Goal: Task Accomplishment & Management: Use online tool/utility

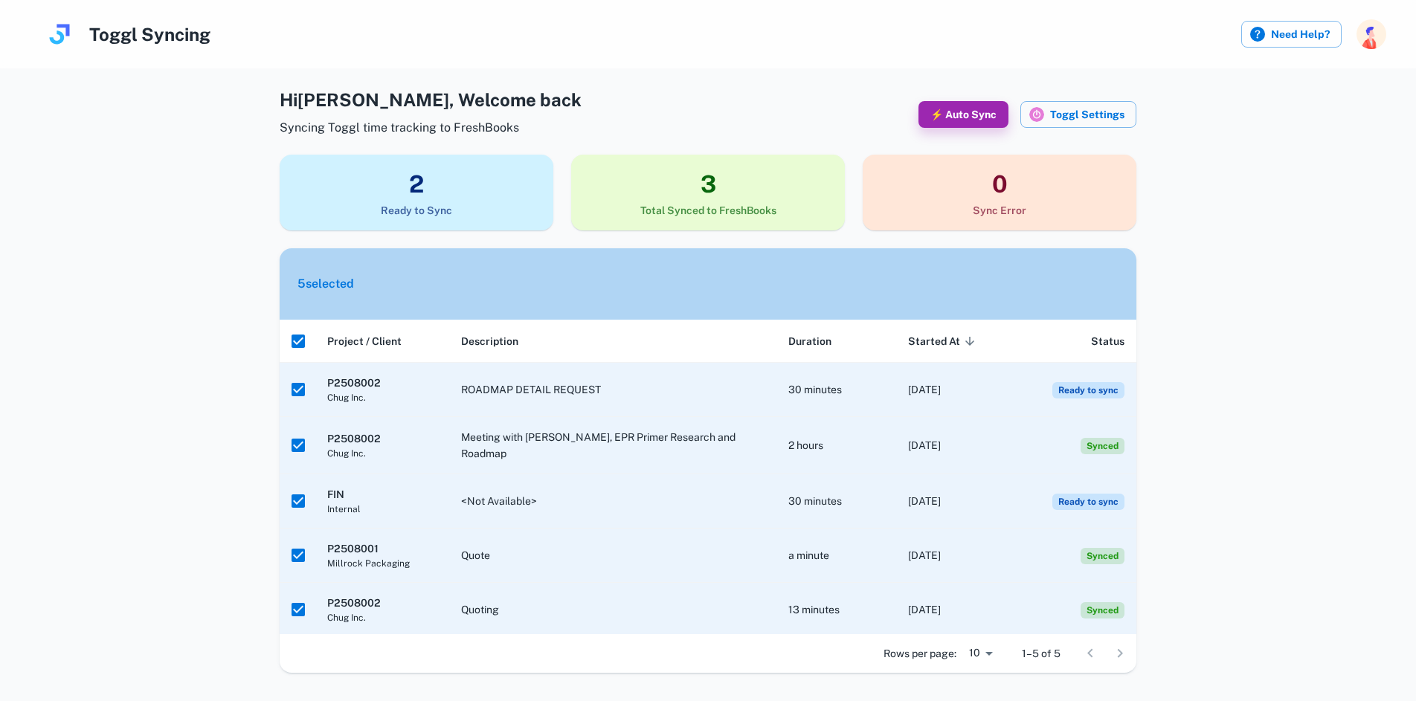
scroll to position [31, 0]
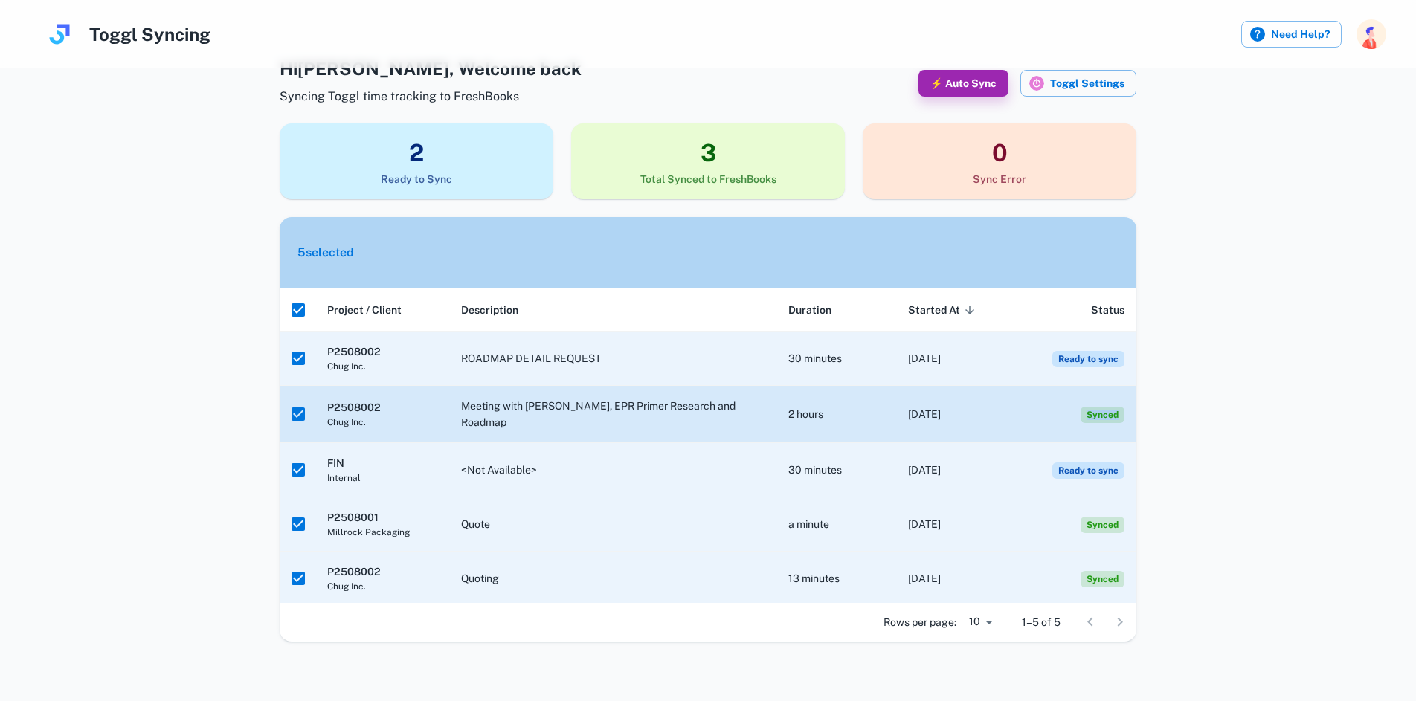
click at [1093, 414] on span "Synced" at bounding box center [1103, 415] width 44 height 16
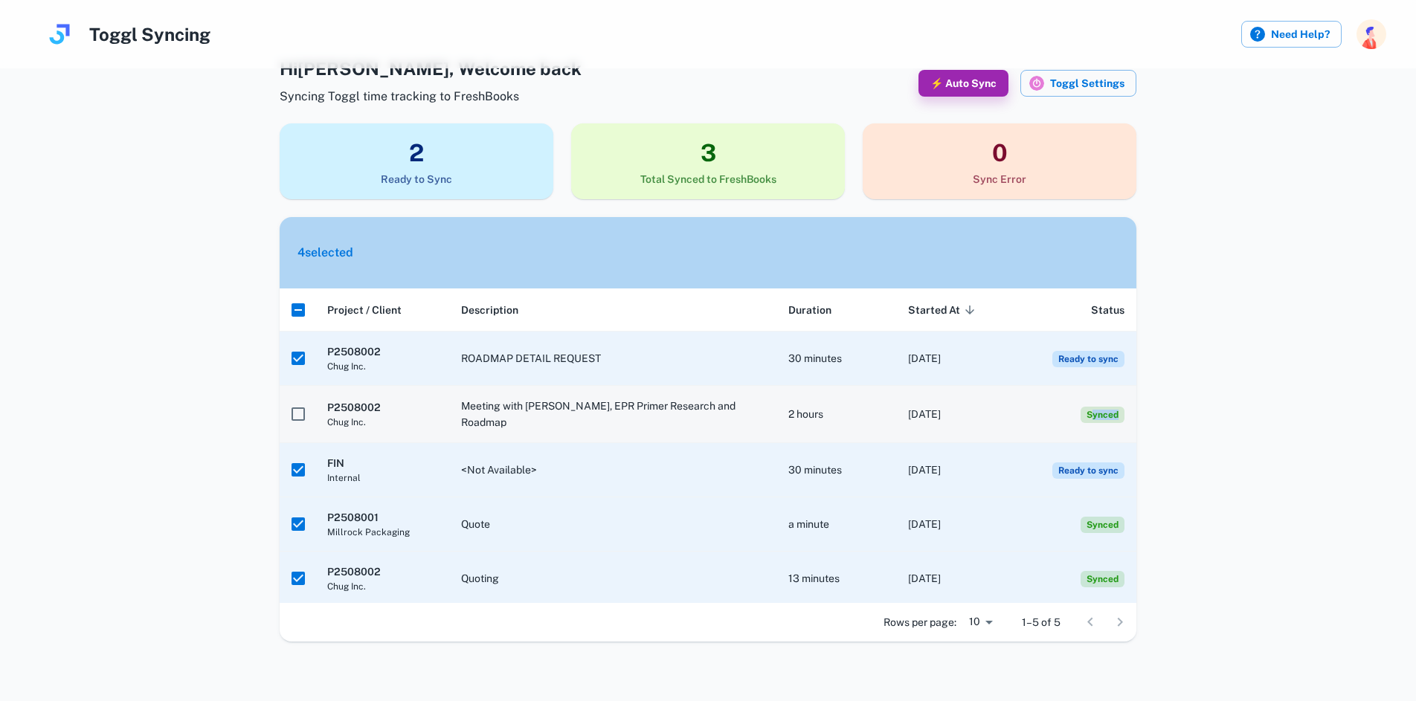
click at [1092, 414] on span "Synced" at bounding box center [1103, 415] width 44 height 16
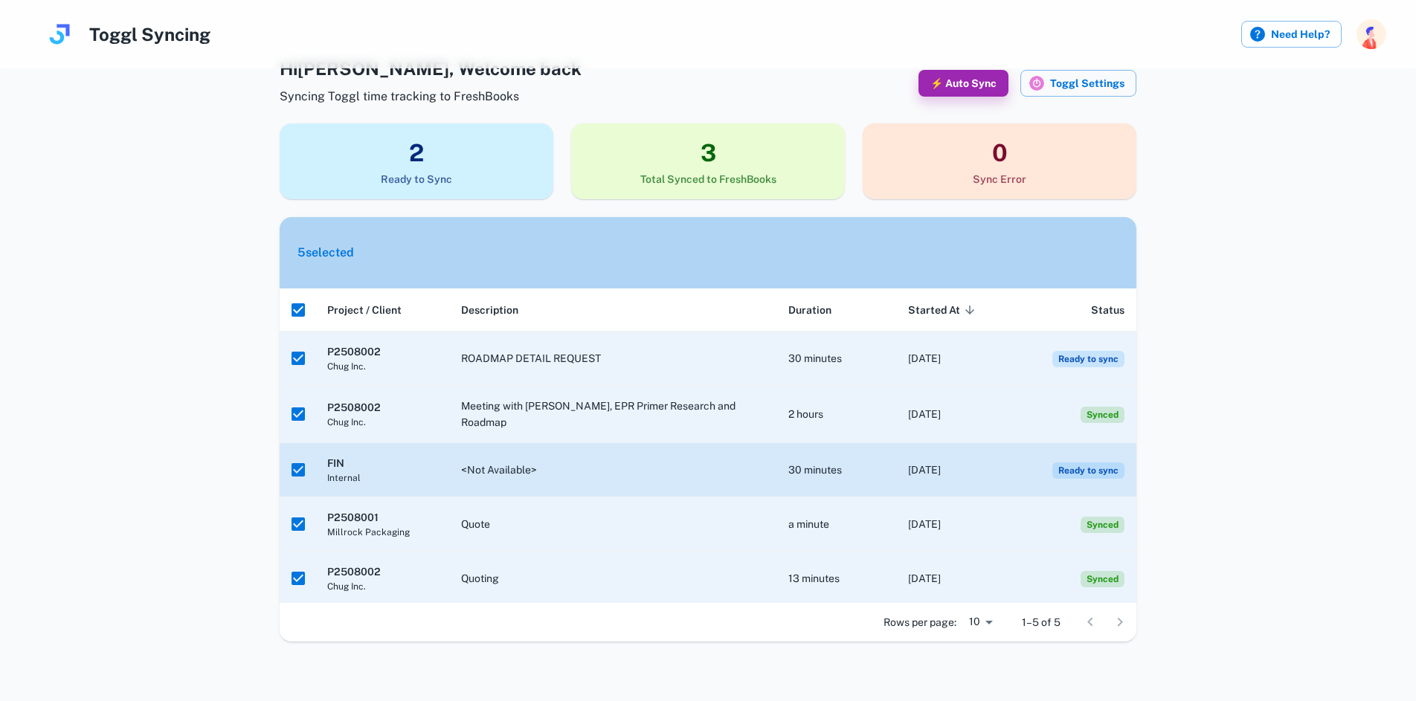
click at [1099, 464] on span "Ready to sync" at bounding box center [1088, 471] width 72 height 16
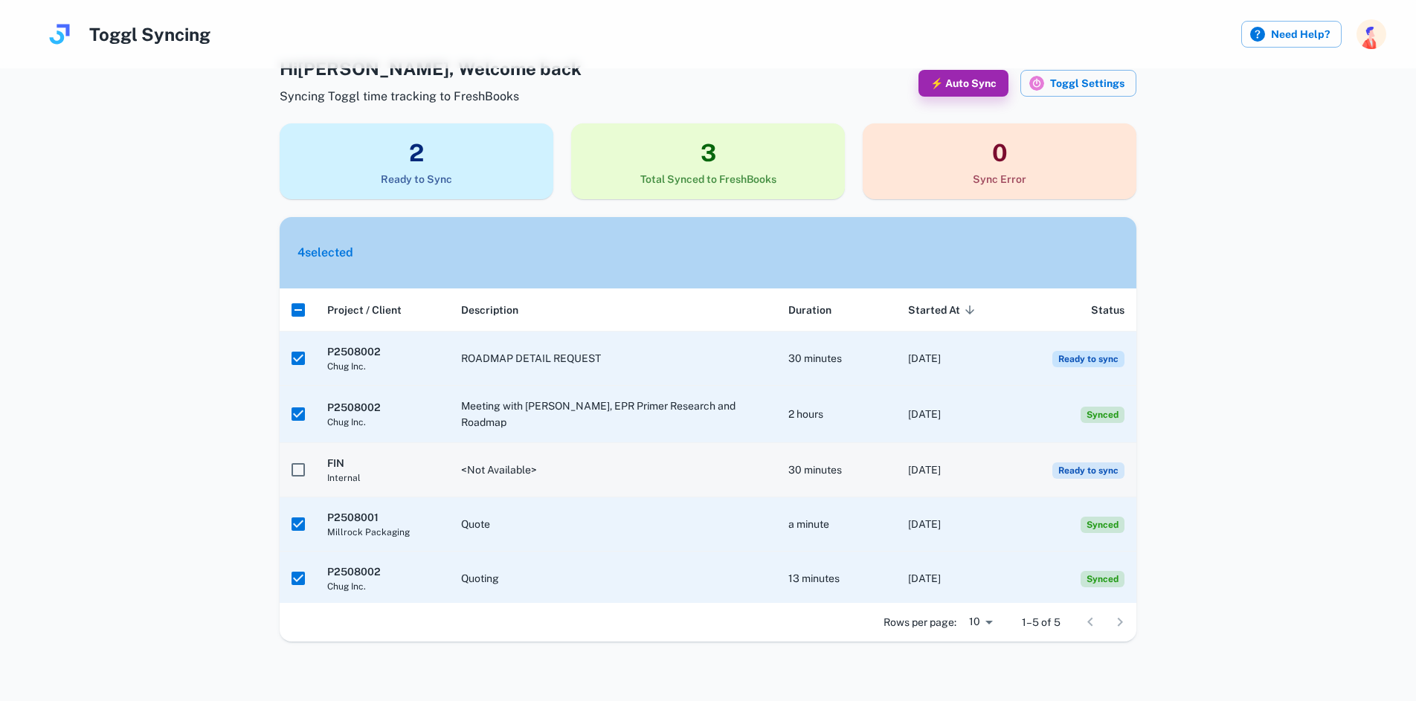
click at [1098, 479] on td "Ready to sync" at bounding box center [1076, 470] width 120 height 54
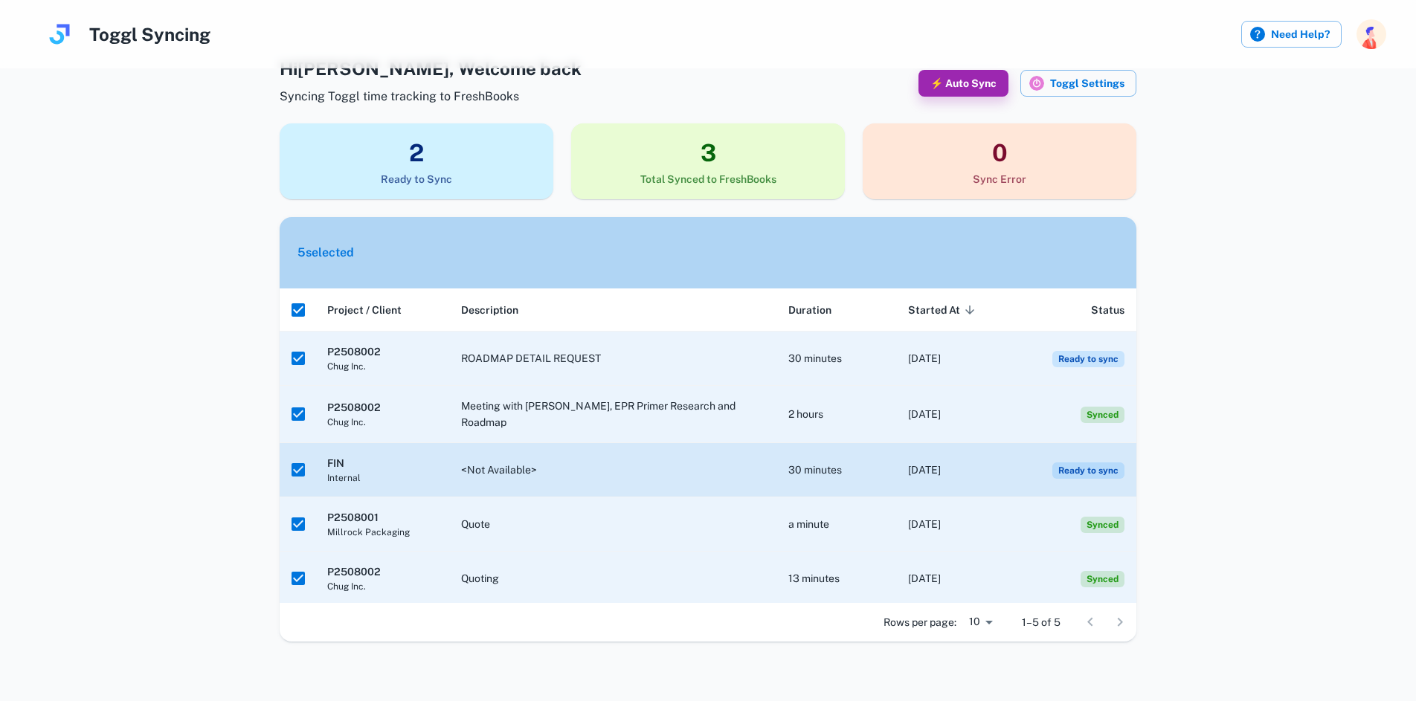
click at [1029, 459] on td "Ready to sync" at bounding box center [1076, 470] width 120 height 54
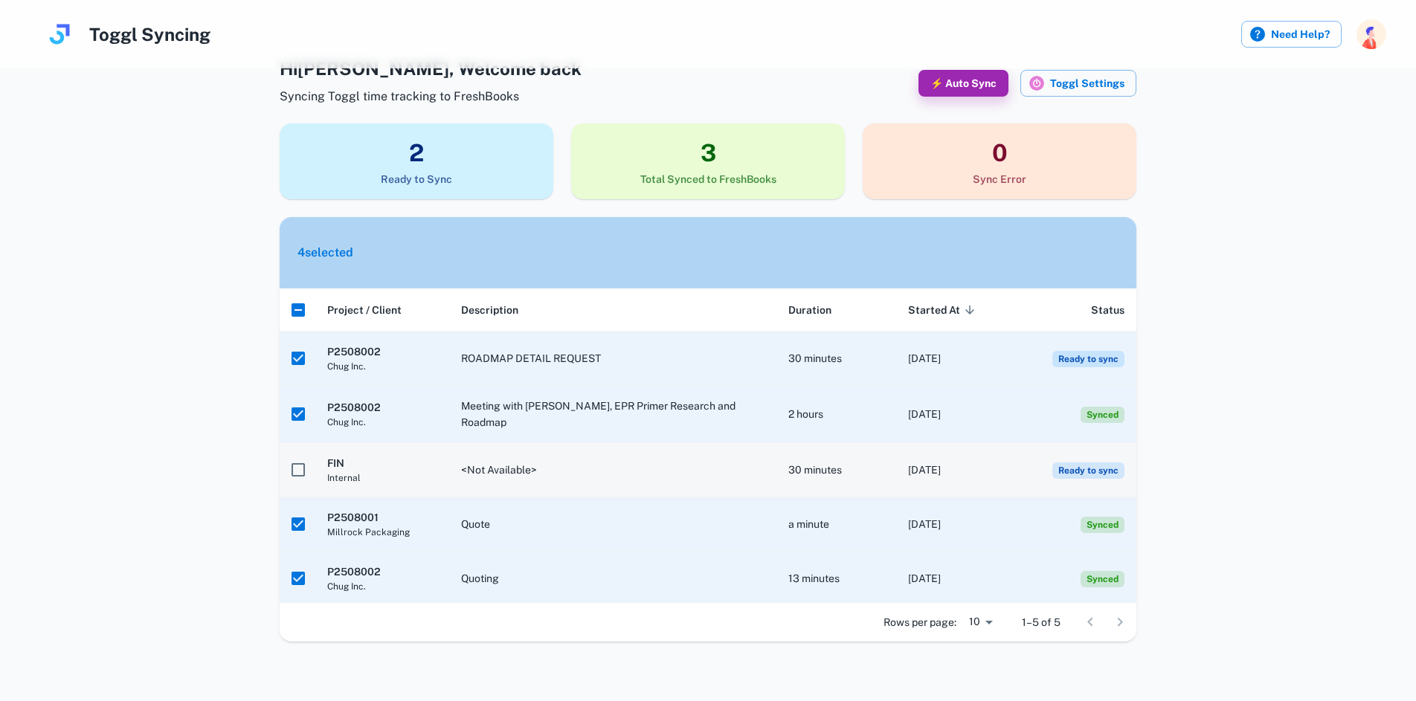
click at [1029, 459] on td "Ready to sync" at bounding box center [1076, 470] width 120 height 54
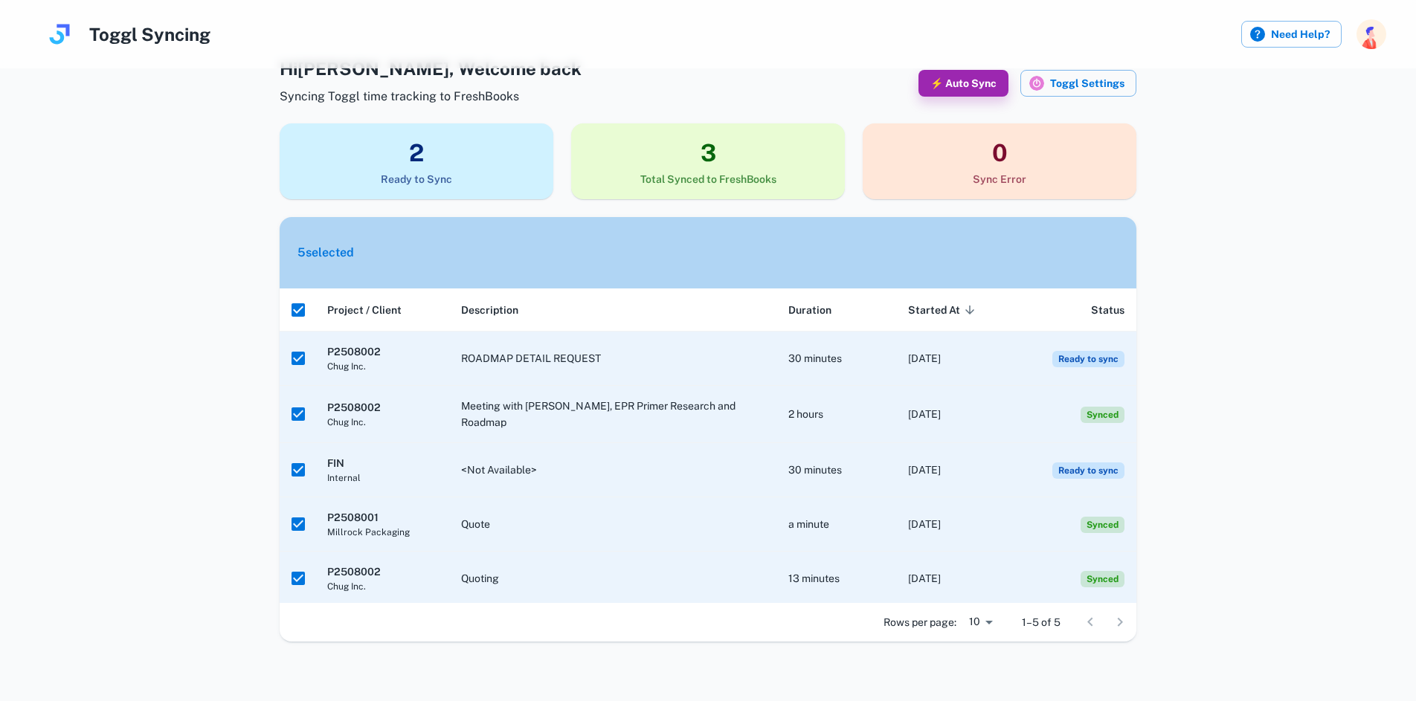
click at [373, 161] on h3 "2" at bounding box center [417, 153] width 274 height 36
click at [443, 164] on h3 "2" at bounding box center [417, 153] width 274 height 36
click at [416, 161] on h3 "2" at bounding box center [417, 153] width 274 height 36
click at [754, 159] on h3 "3" at bounding box center [708, 153] width 274 height 36
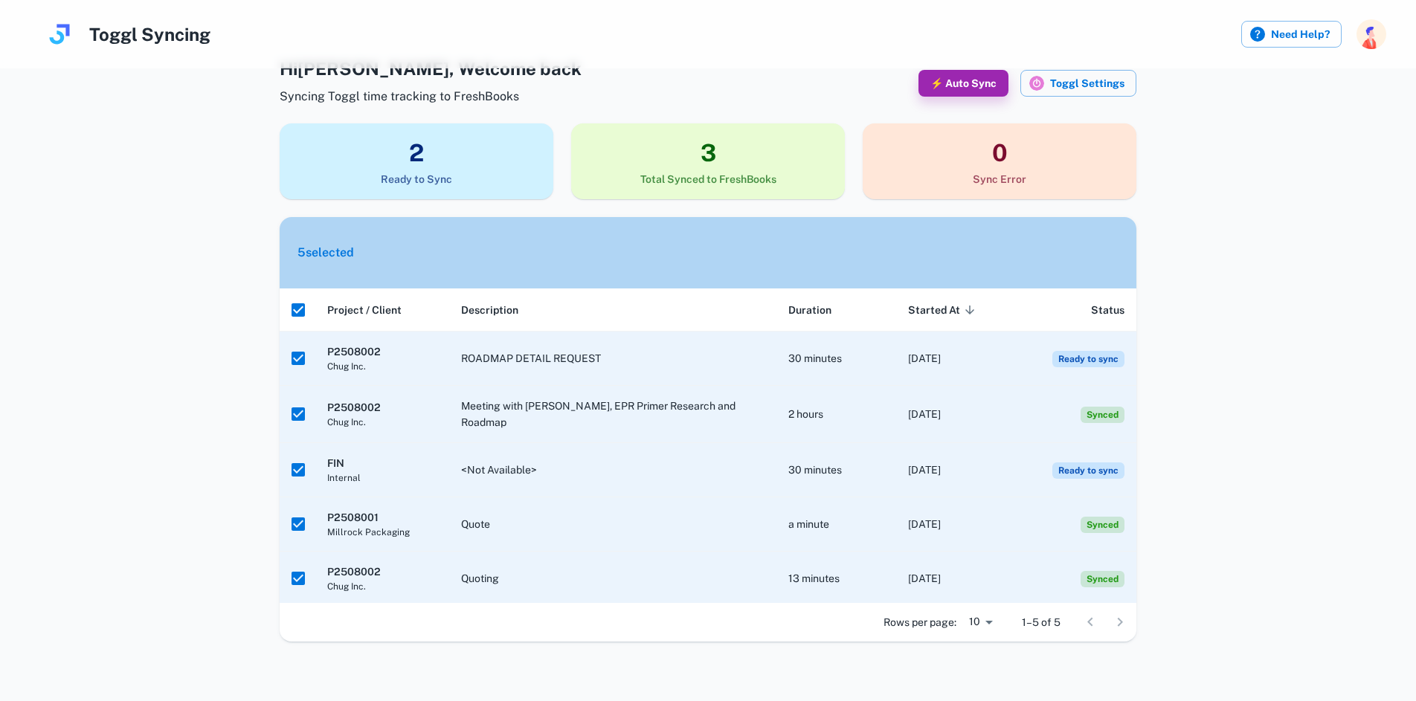
click at [963, 160] on h3 "0" at bounding box center [1000, 153] width 274 height 36
click at [1094, 95] on button "Toggl Settings" at bounding box center [1078, 83] width 116 height 27
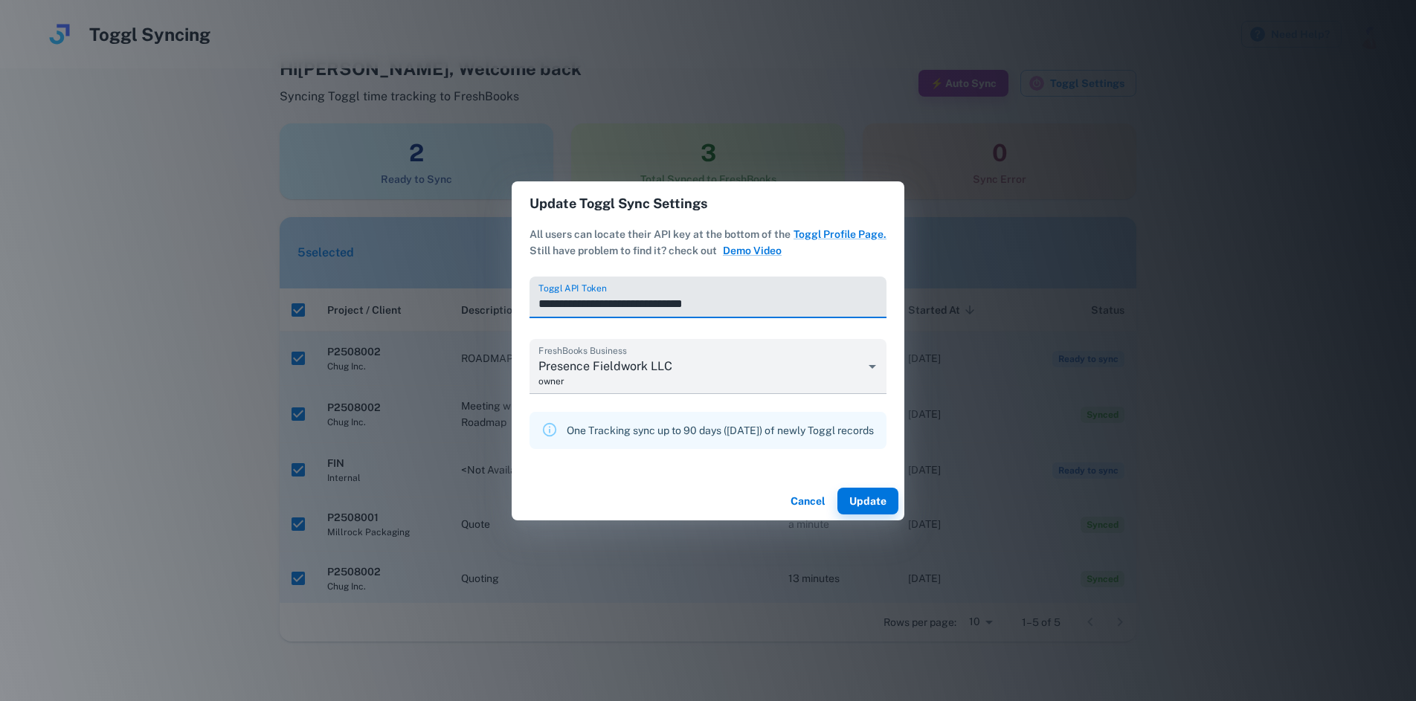
click at [819, 498] on button "Cancel" at bounding box center [808, 501] width 48 height 27
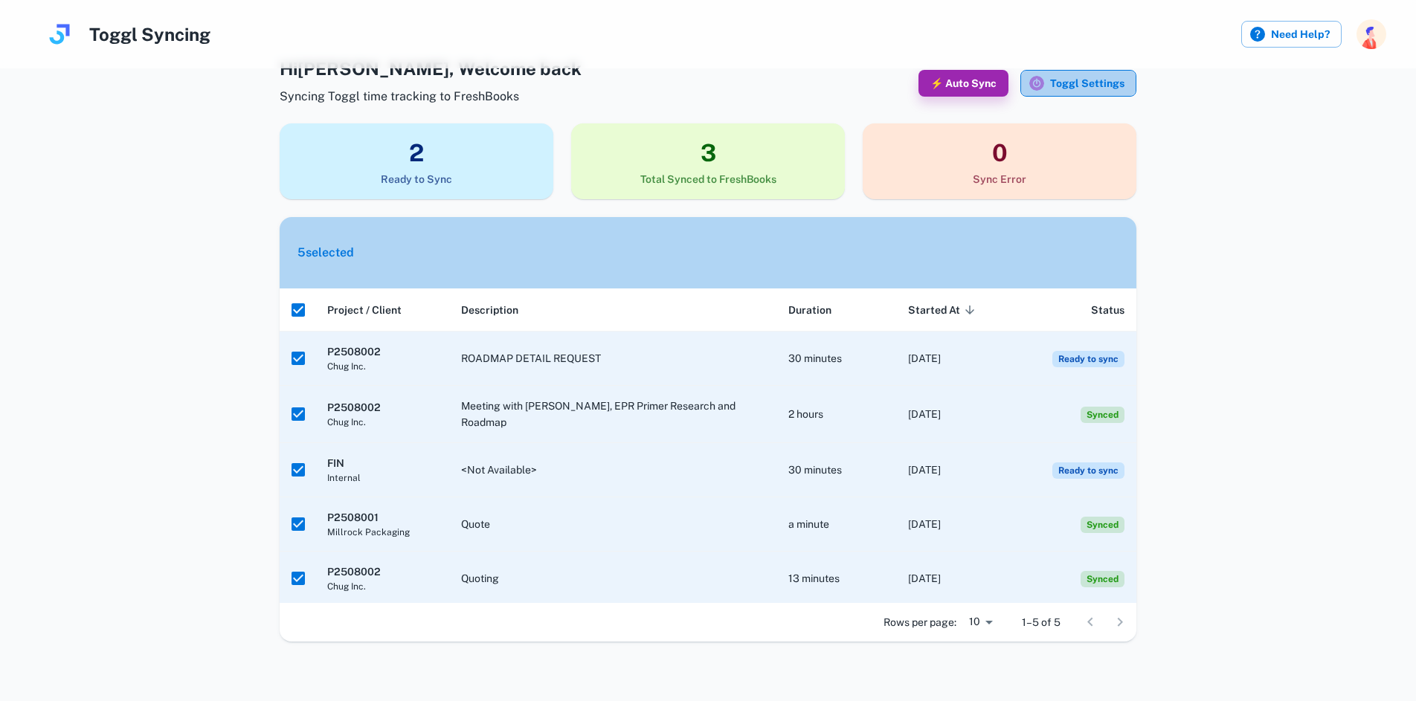
click at [1076, 77] on button "Toggl Settings" at bounding box center [1078, 83] width 116 height 27
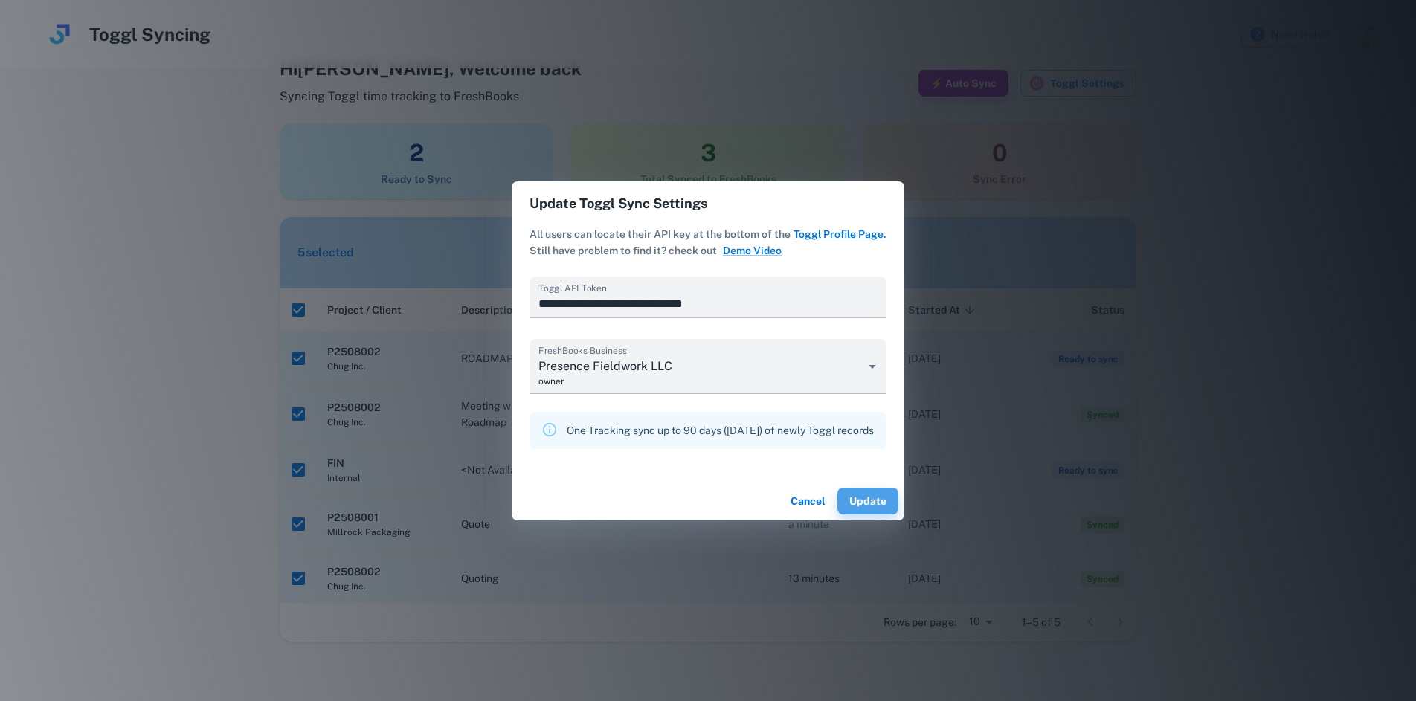
drag, startPoint x: 870, startPoint y: 504, endPoint x: 920, endPoint y: 501, distance: 49.9
click at [870, 504] on button "Update" at bounding box center [867, 501] width 61 height 27
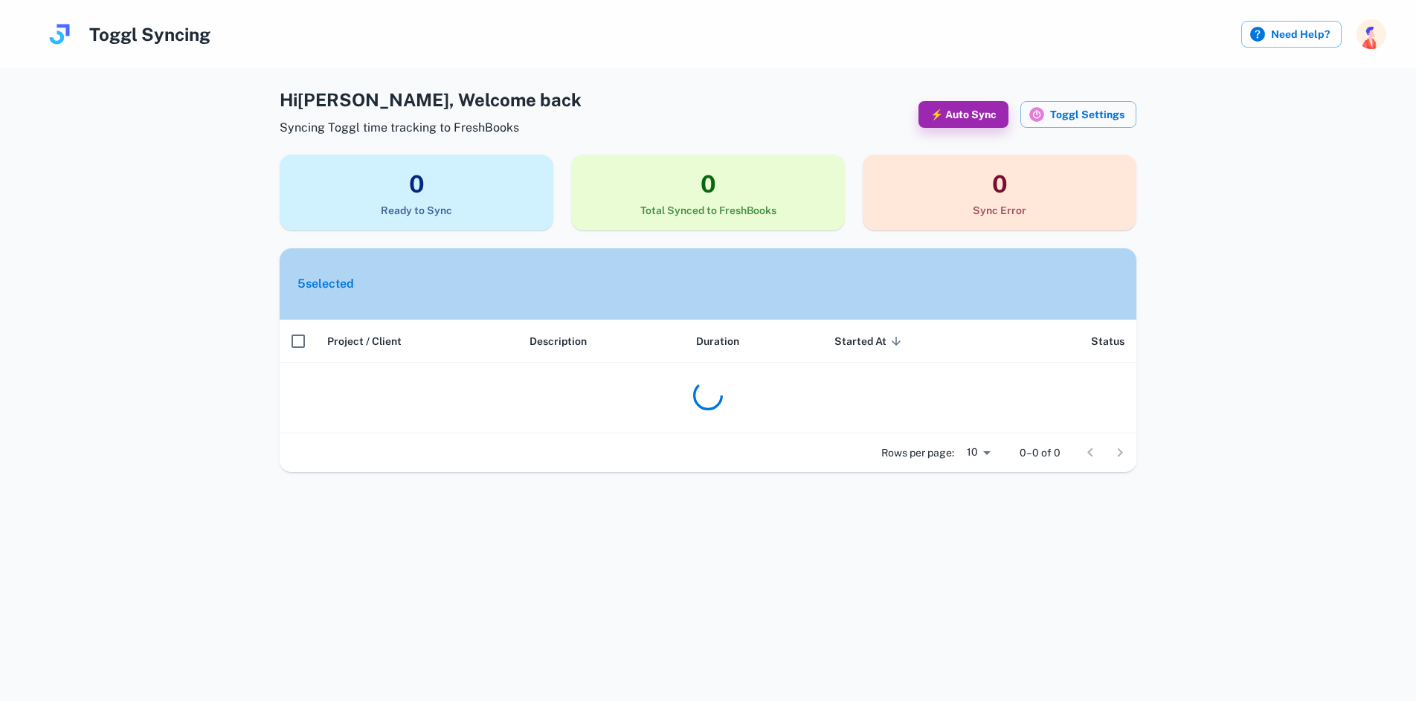
scroll to position [0, 0]
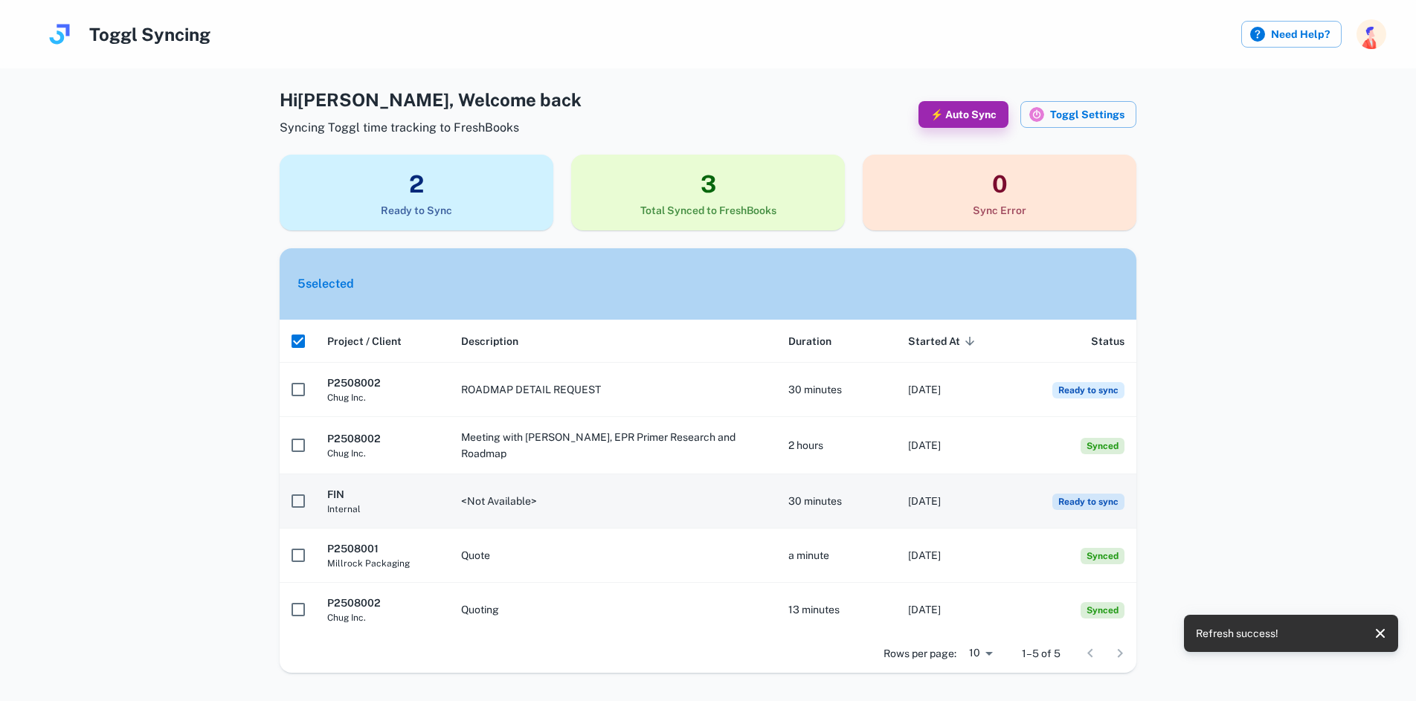
click at [1056, 494] on span "Ready to sync" at bounding box center [1088, 502] width 72 height 16
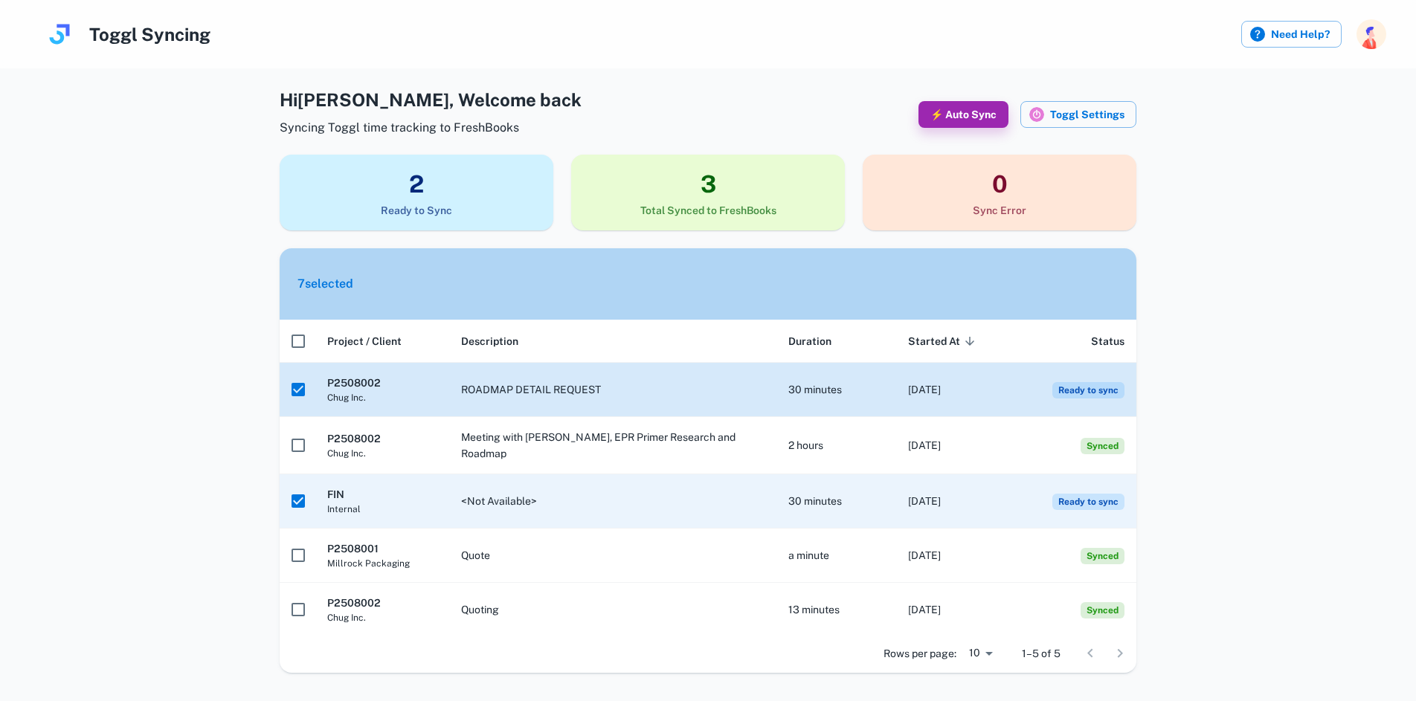
click at [1094, 391] on span "Ready to sync" at bounding box center [1088, 390] width 72 height 16
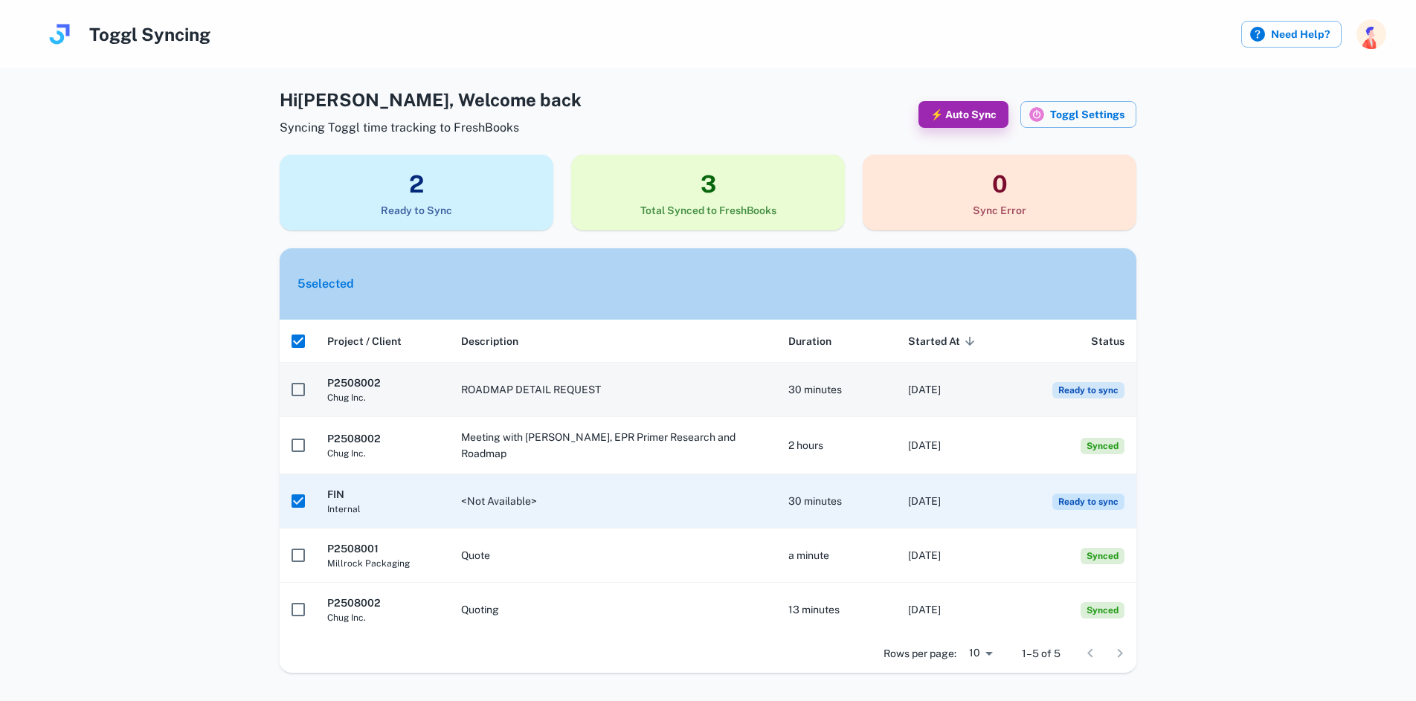
click at [1094, 391] on span "Ready to sync" at bounding box center [1088, 390] width 72 height 16
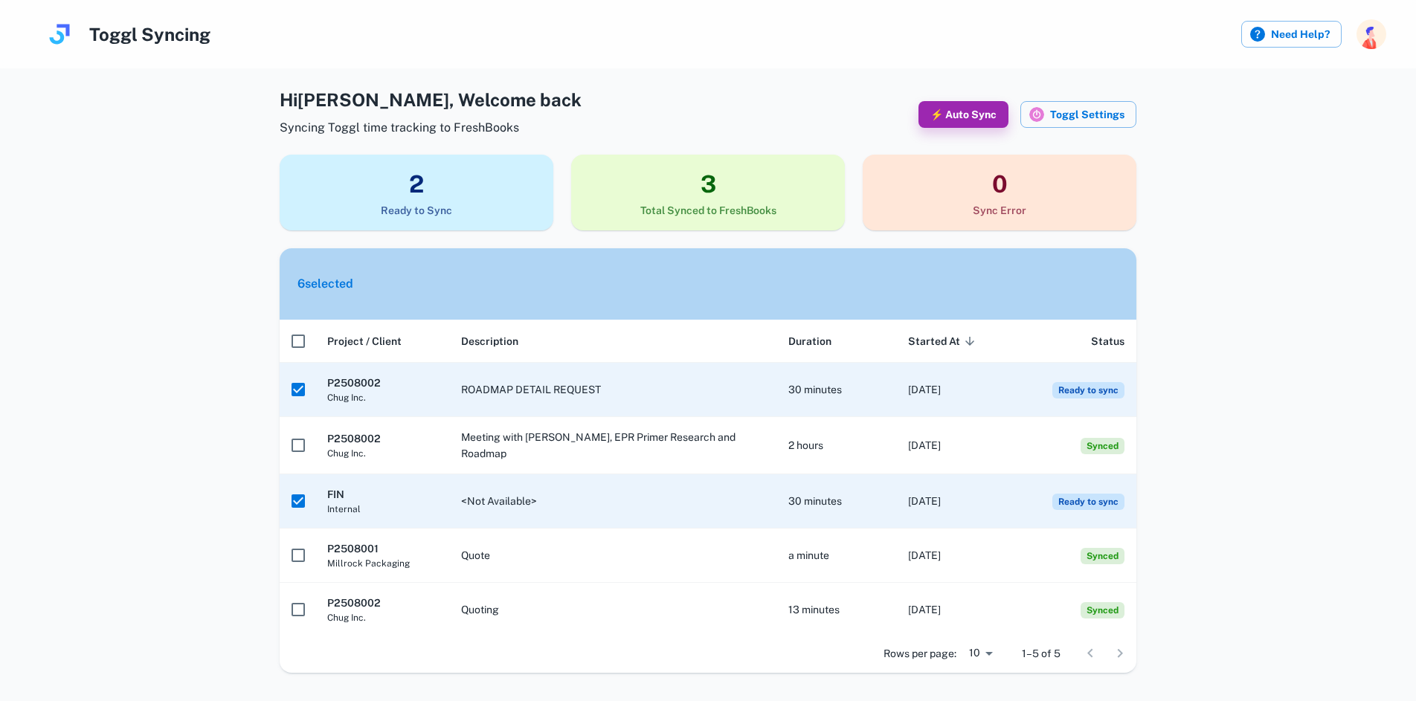
click at [697, 187] on h3 "3" at bounding box center [708, 185] width 274 height 36
click at [498, 170] on h3 "2" at bounding box center [417, 185] width 274 height 36
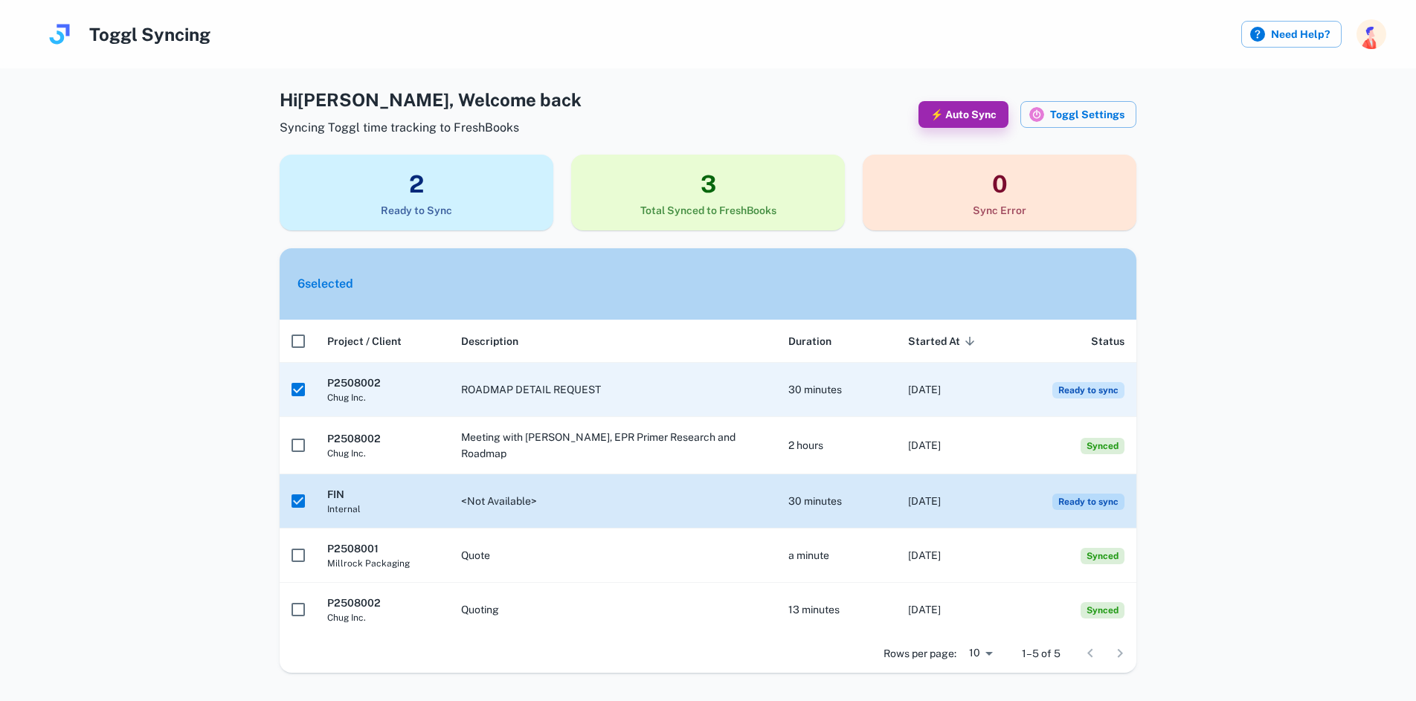
click at [600, 504] on td "<Not Available>" at bounding box center [612, 502] width 327 height 54
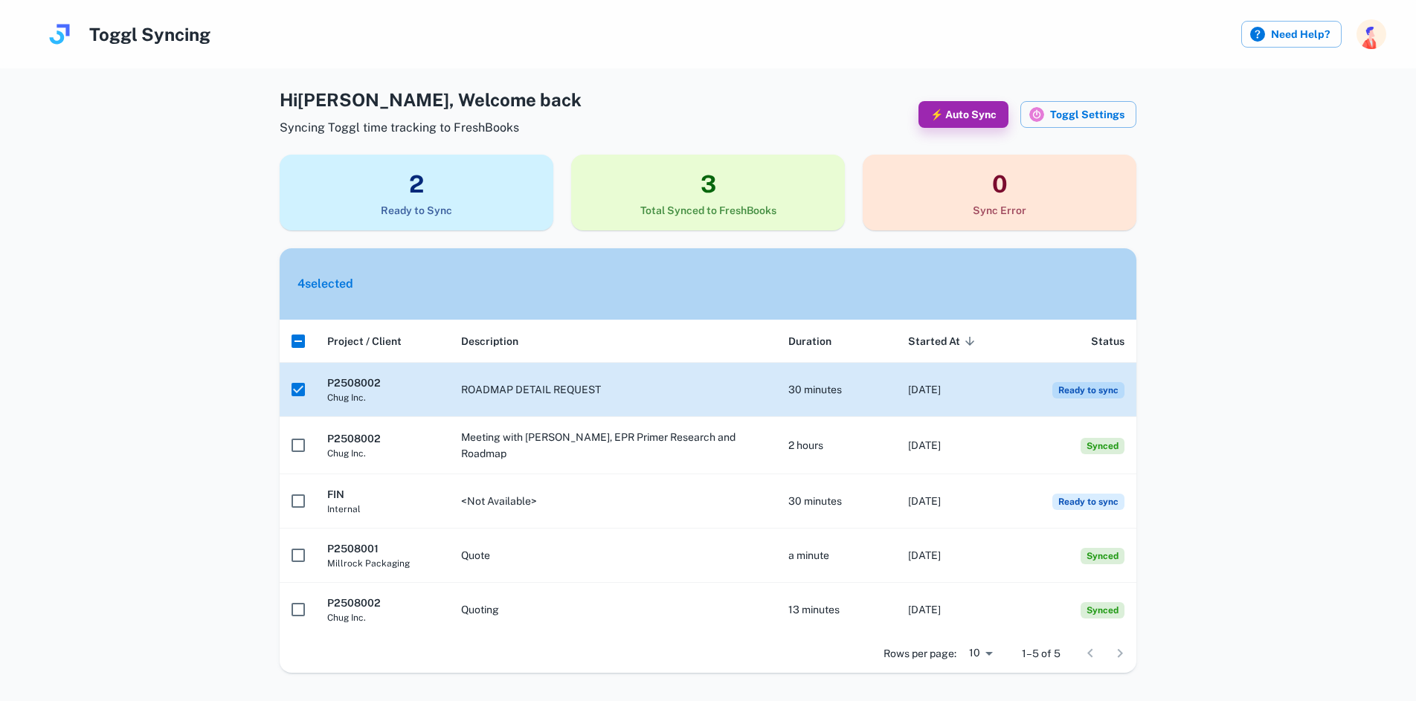
drag, startPoint x: 443, startPoint y: 396, endPoint x: 520, endPoint y: 390, distance: 76.8
click at [444, 396] on th "P2508002 Chug Inc." at bounding box center [382, 390] width 134 height 54
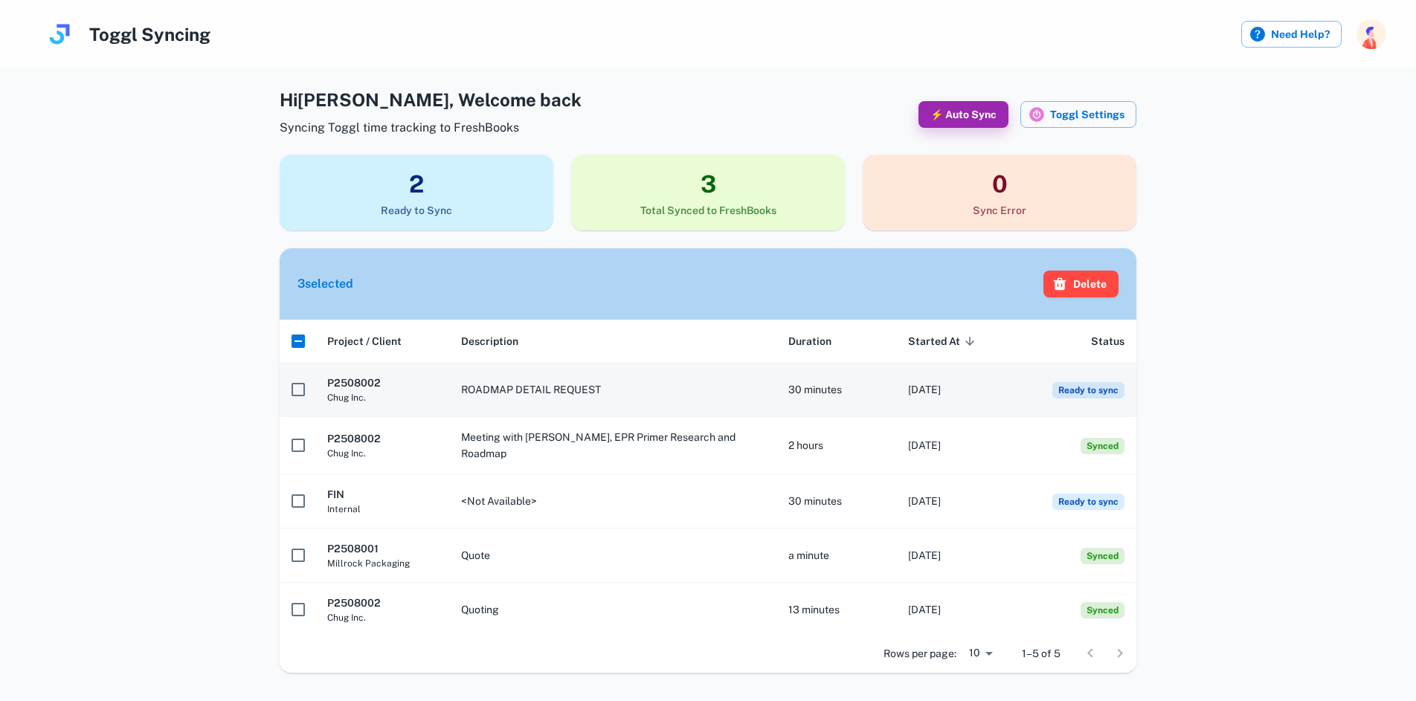
click at [521, 390] on td "ROADMAP DETAIL REQUEST" at bounding box center [612, 390] width 327 height 54
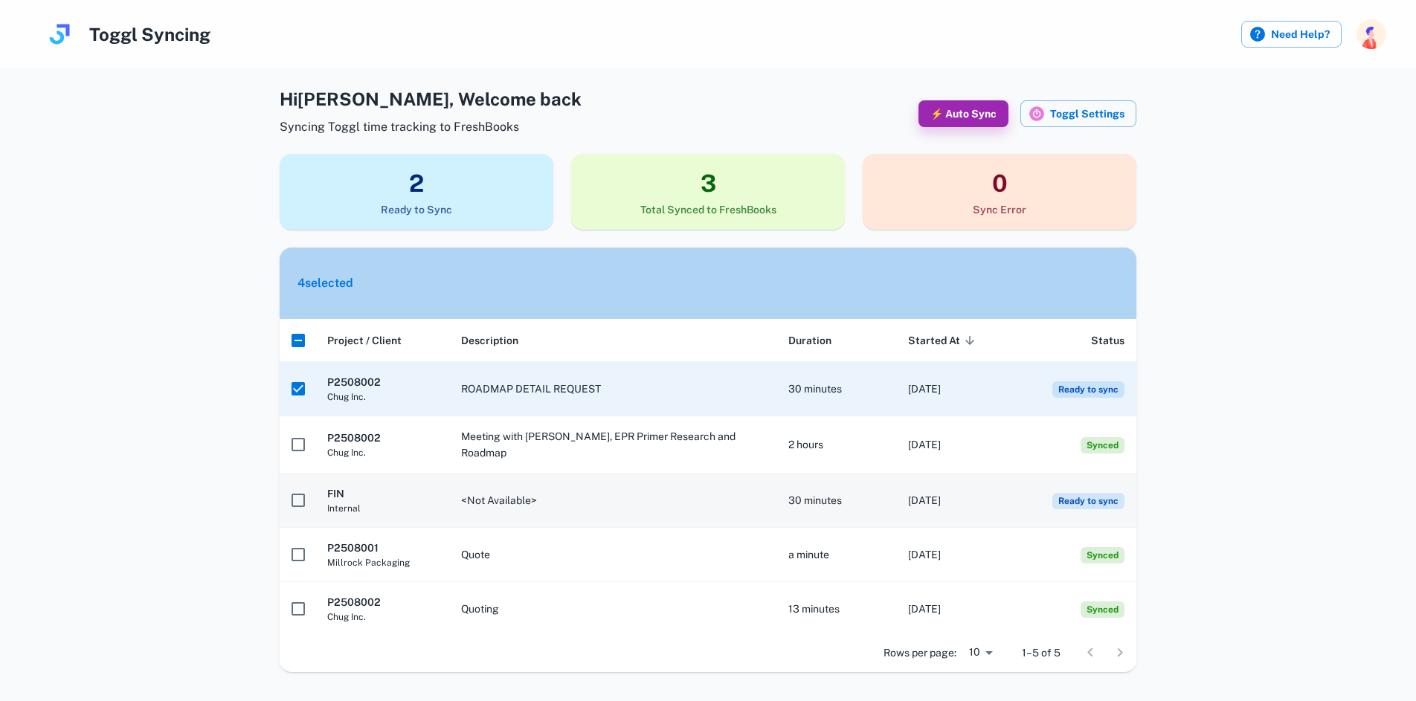
scroll to position [31, 0]
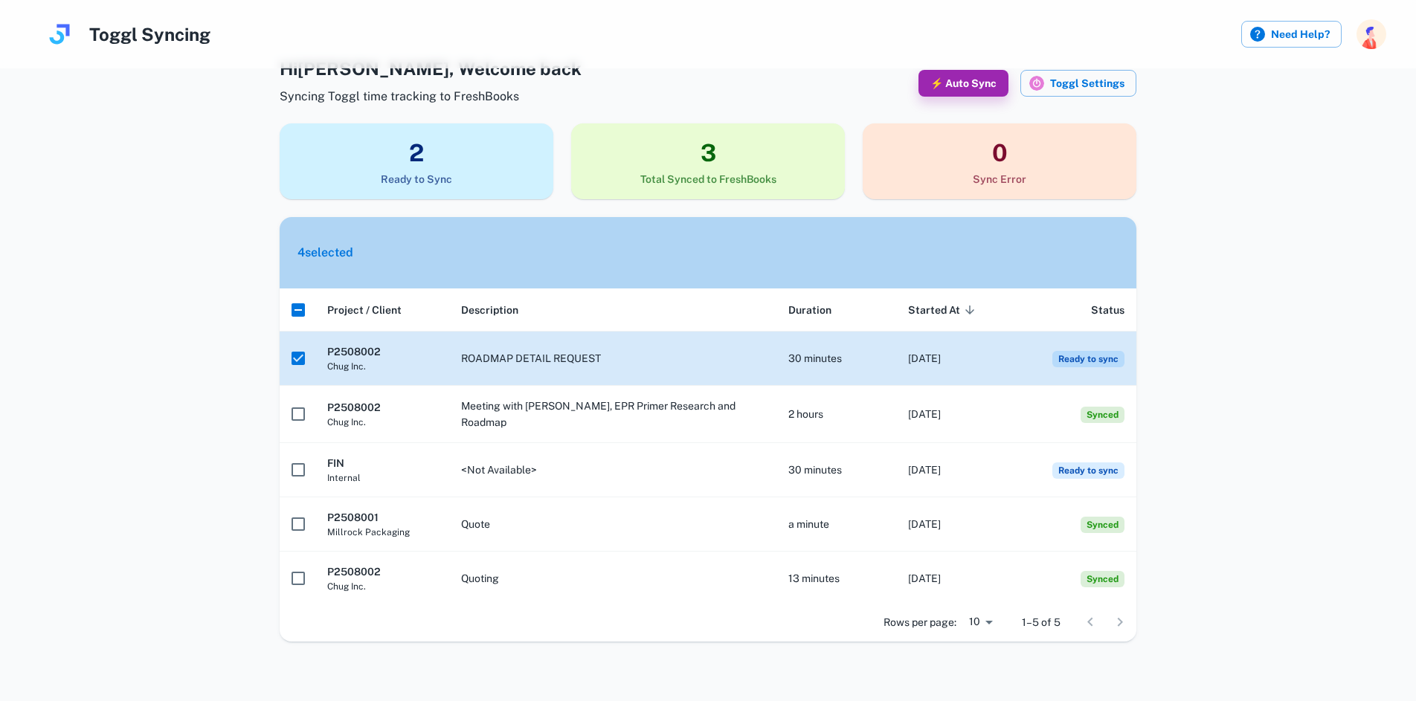
click at [1110, 361] on span "Ready to sync" at bounding box center [1088, 359] width 72 height 16
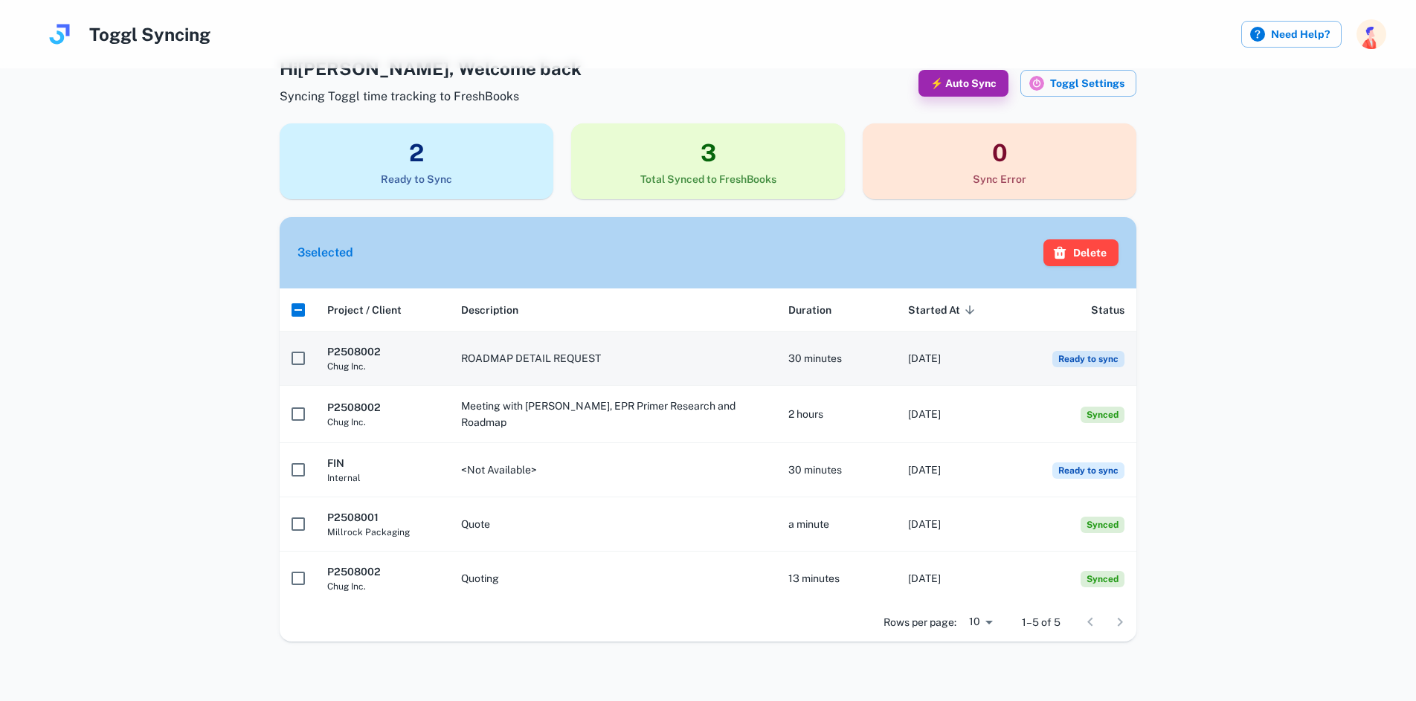
click at [1110, 361] on span "Ready to sync" at bounding box center [1088, 359] width 72 height 16
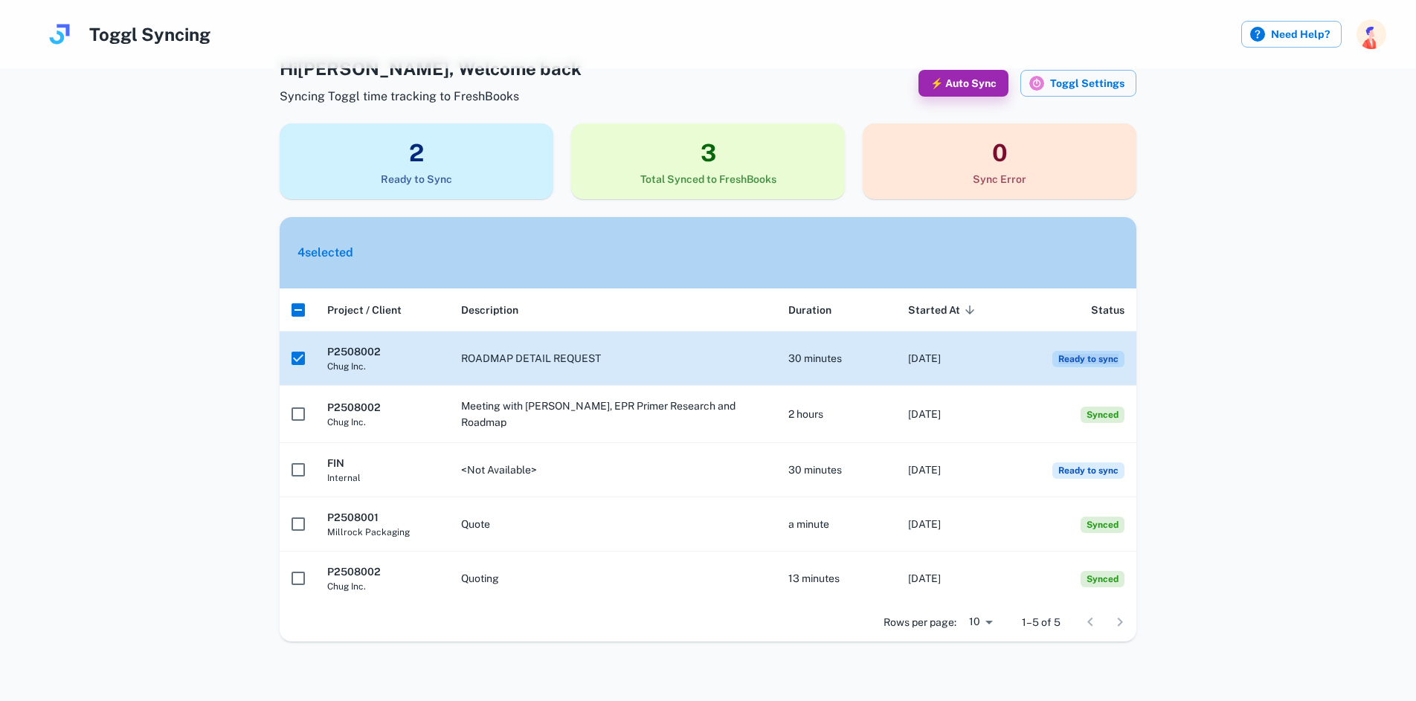
drag, startPoint x: 1110, startPoint y: 361, endPoint x: 1033, endPoint y: 355, distance: 76.9
click at [1033, 355] on td "Ready to sync" at bounding box center [1076, 359] width 120 height 54
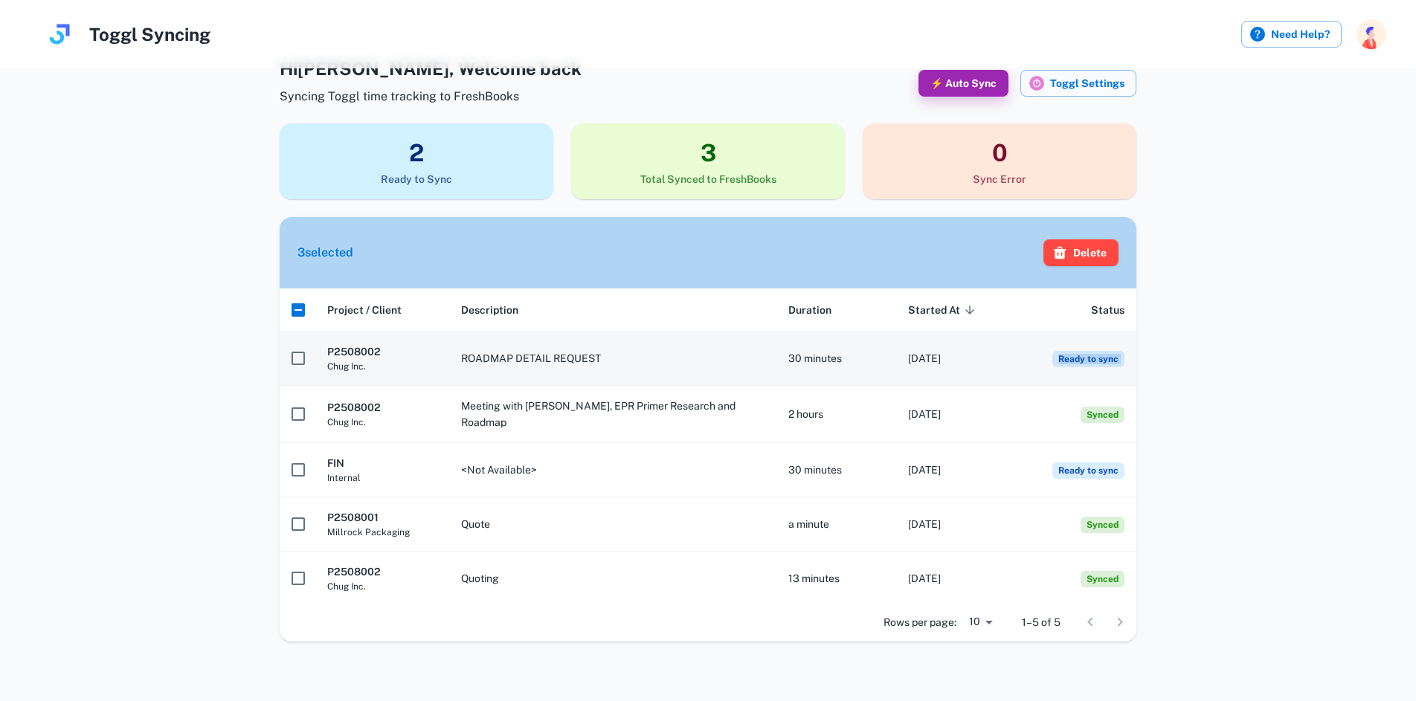
click at [1033, 355] on td "Ready to sync" at bounding box center [1076, 359] width 120 height 54
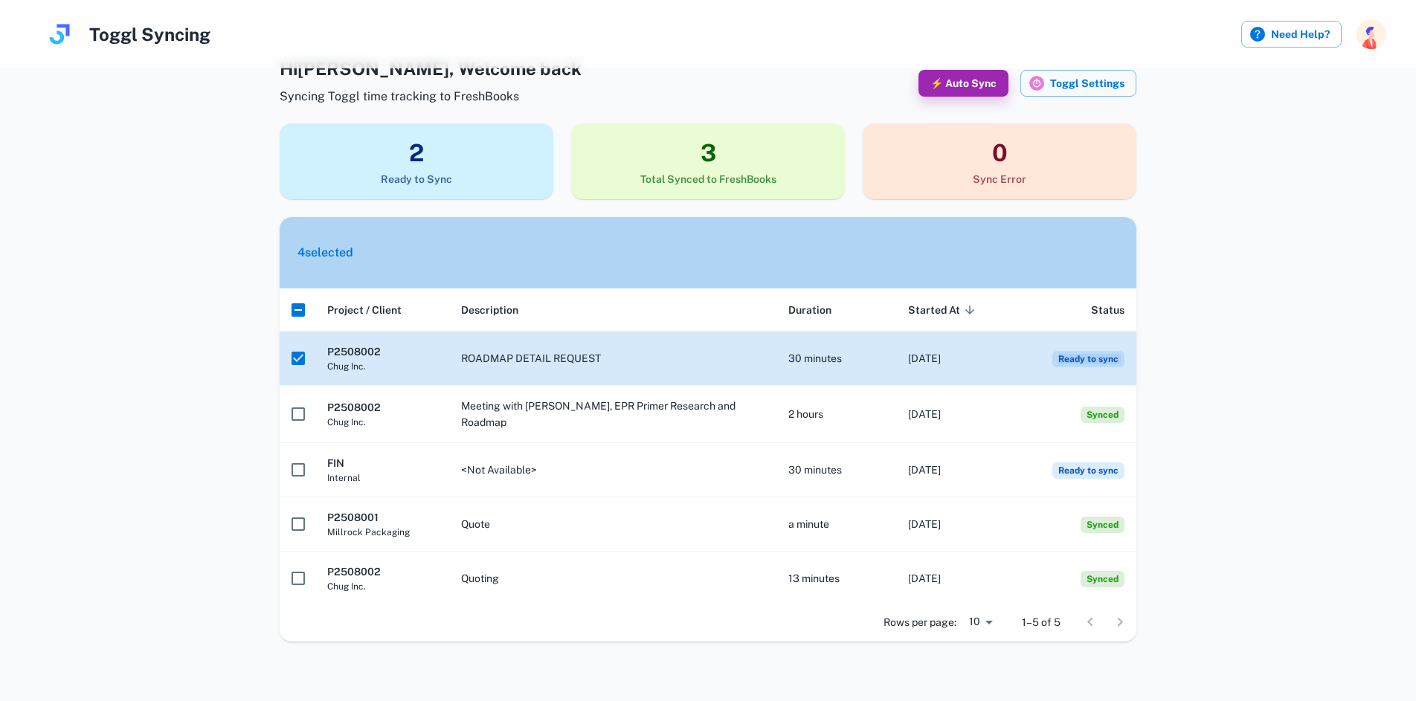
click at [1033, 355] on td "Ready to sync" at bounding box center [1076, 359] width 120 height 54
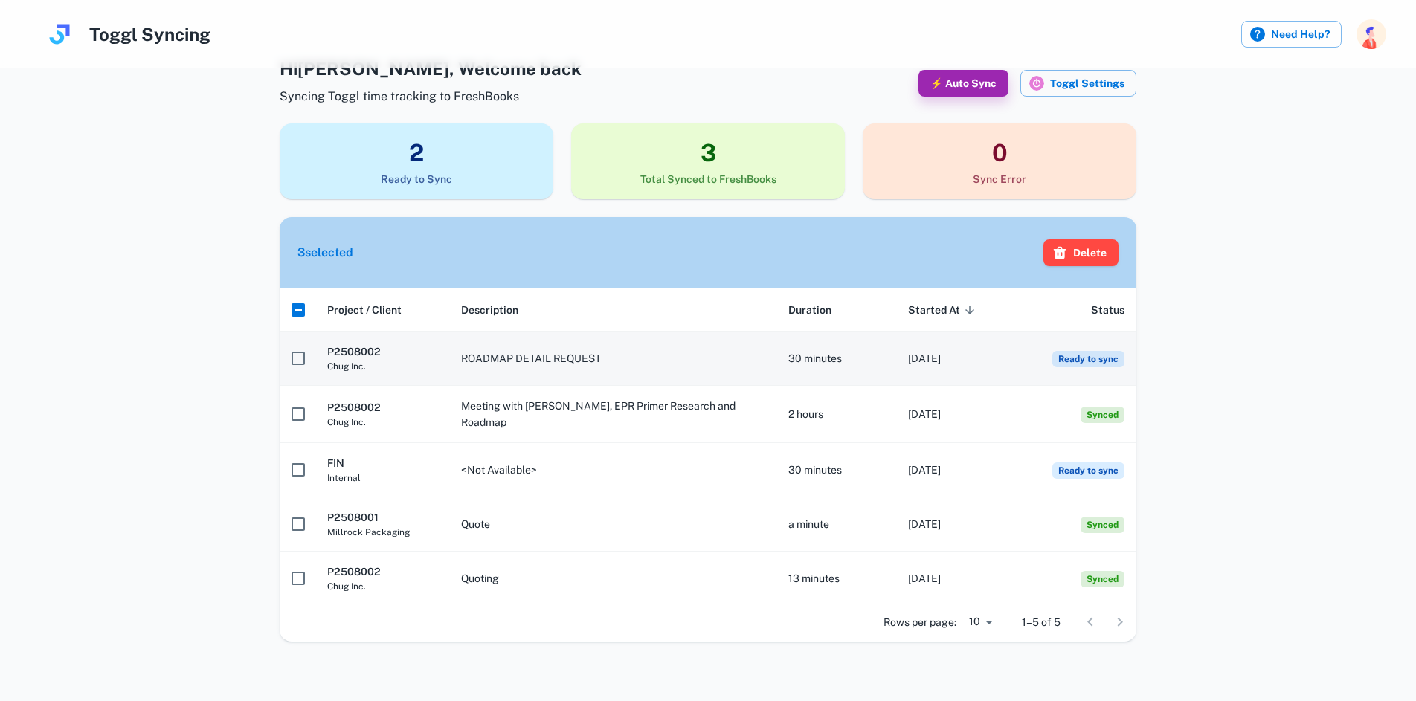
click at [1033, 355] on td "Ready to sync" at bounding box center [1076, 359] width 120 height 54
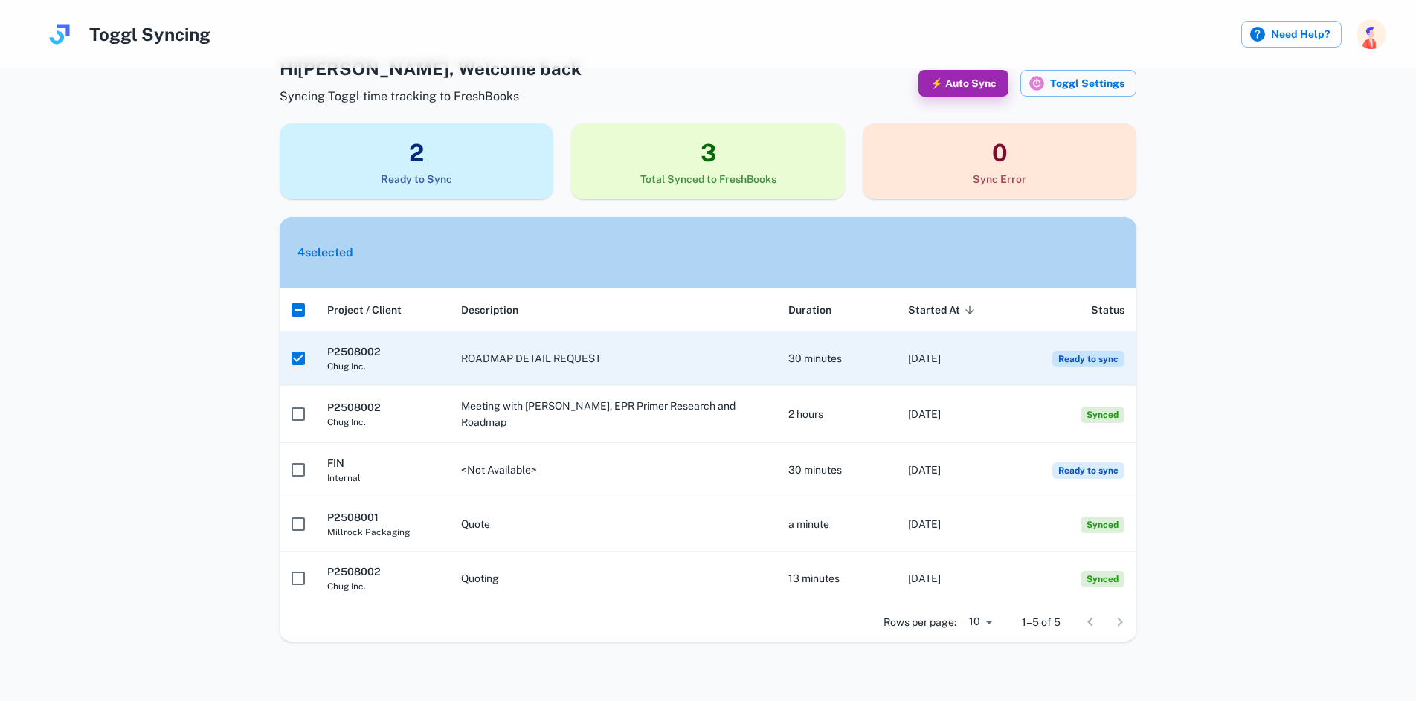
click at [1265, 343] on div "Hi [PERSON_NAME] , Welcome back Syncing Toggl time tracking to FreshBooks ⚡ Aut…" at bounding box center [708, 348] width 1392 height 587
click at [428, 150] on h3 "2" at bounding box center [417, 153] width 274 height 36
click at [416, 151] on h3 "2" at bounding box center [417, 153] width 274 height 36
drag, startPoint x: 416, startPoint y: 151, endPoint x: 379, endPoint y: 237, distance: 93.3
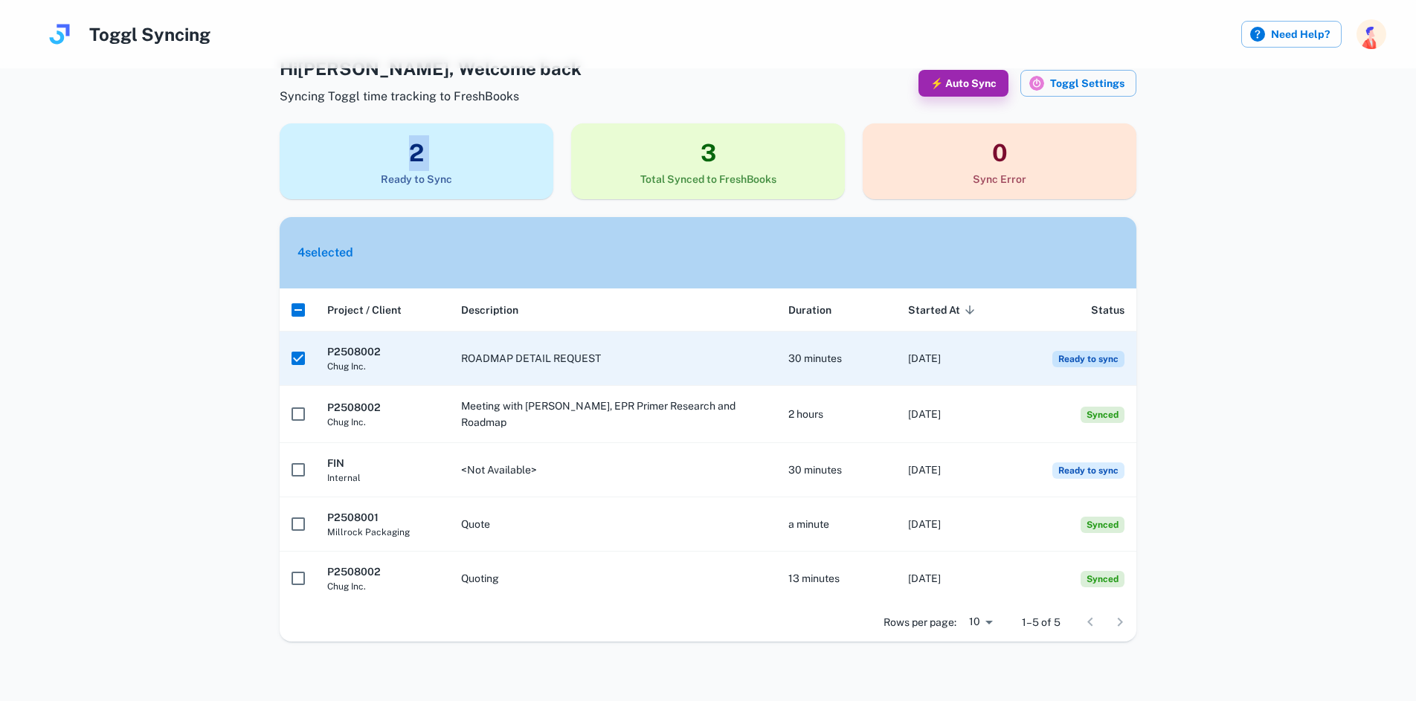
click at [414, 155] on h3 "2" at bounding box center [417, 153] width 274 height 36
click at [374, 242] on div "4 selected" at bounding box center [708, 252] width 857 height 71
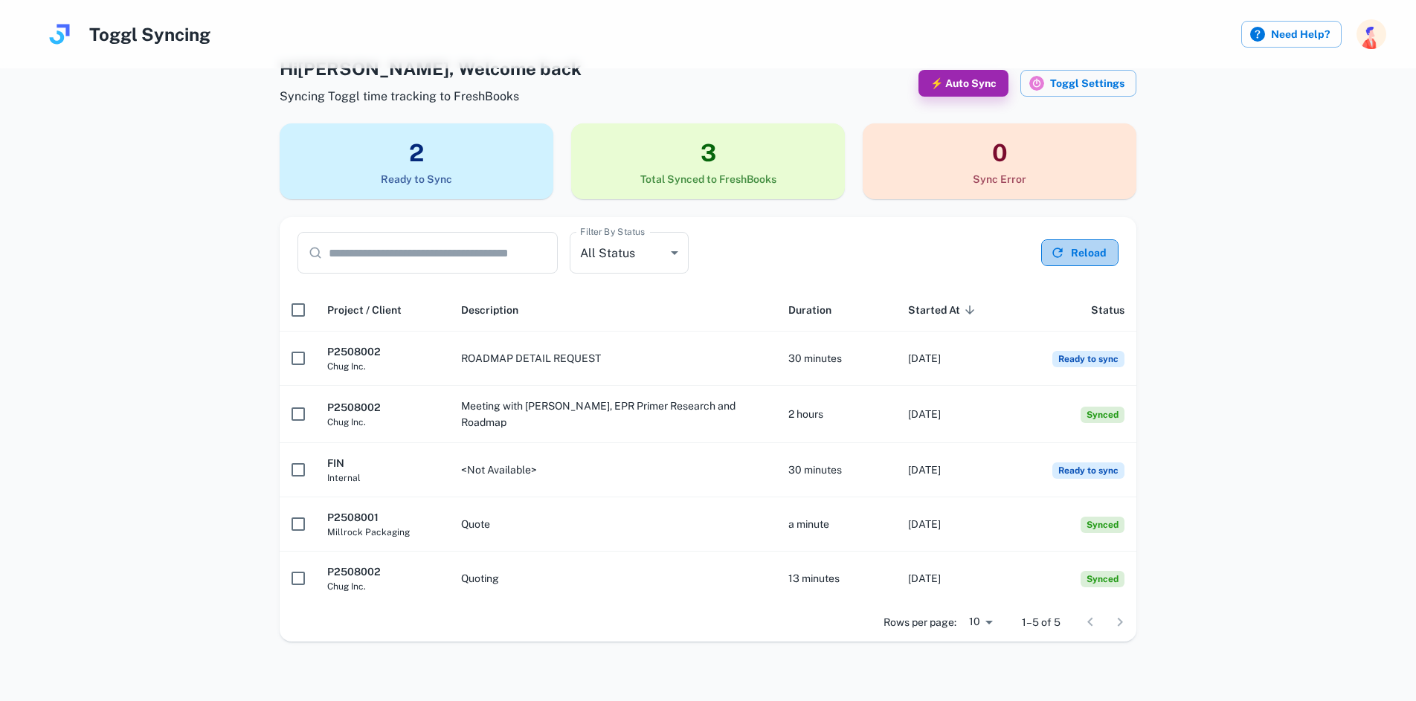
click at [1082, 246] on button "Reload" at bounding box center [1079, 252] width 77 height 27
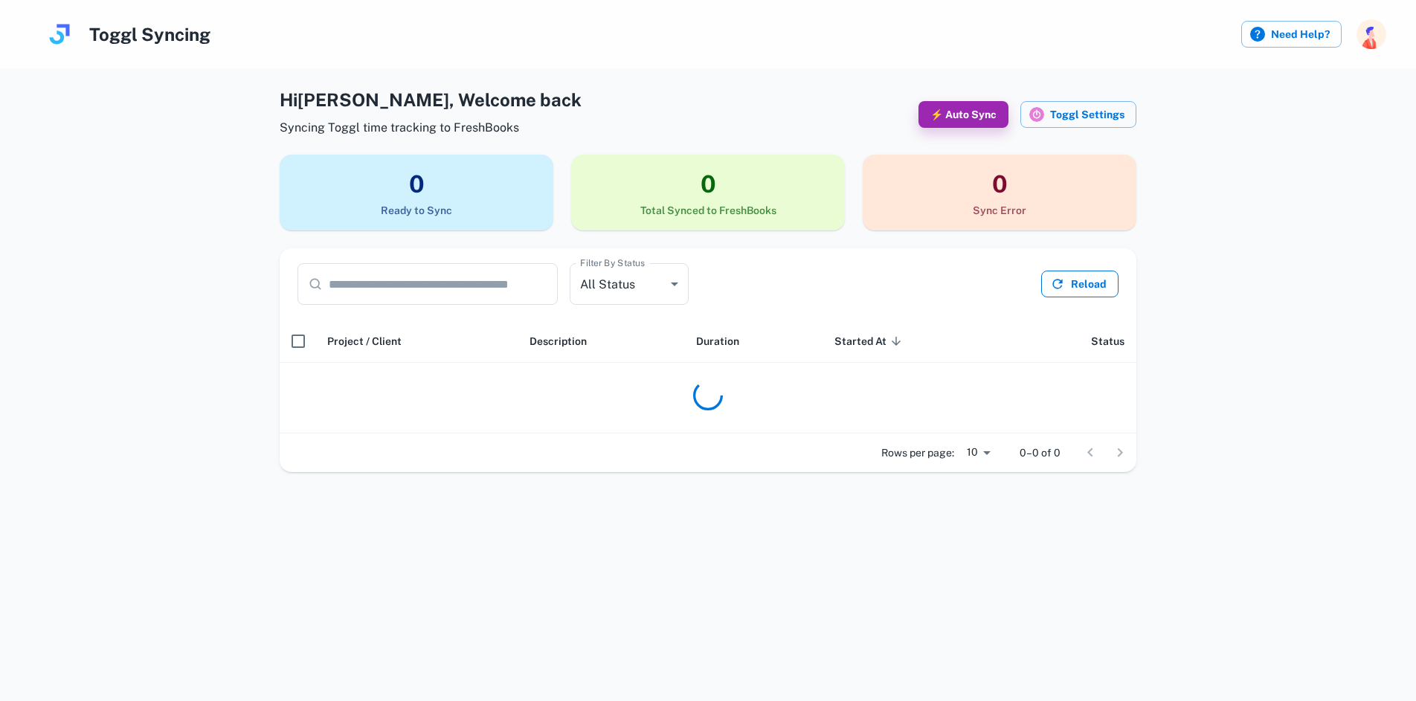
scroll to position [0, 0]
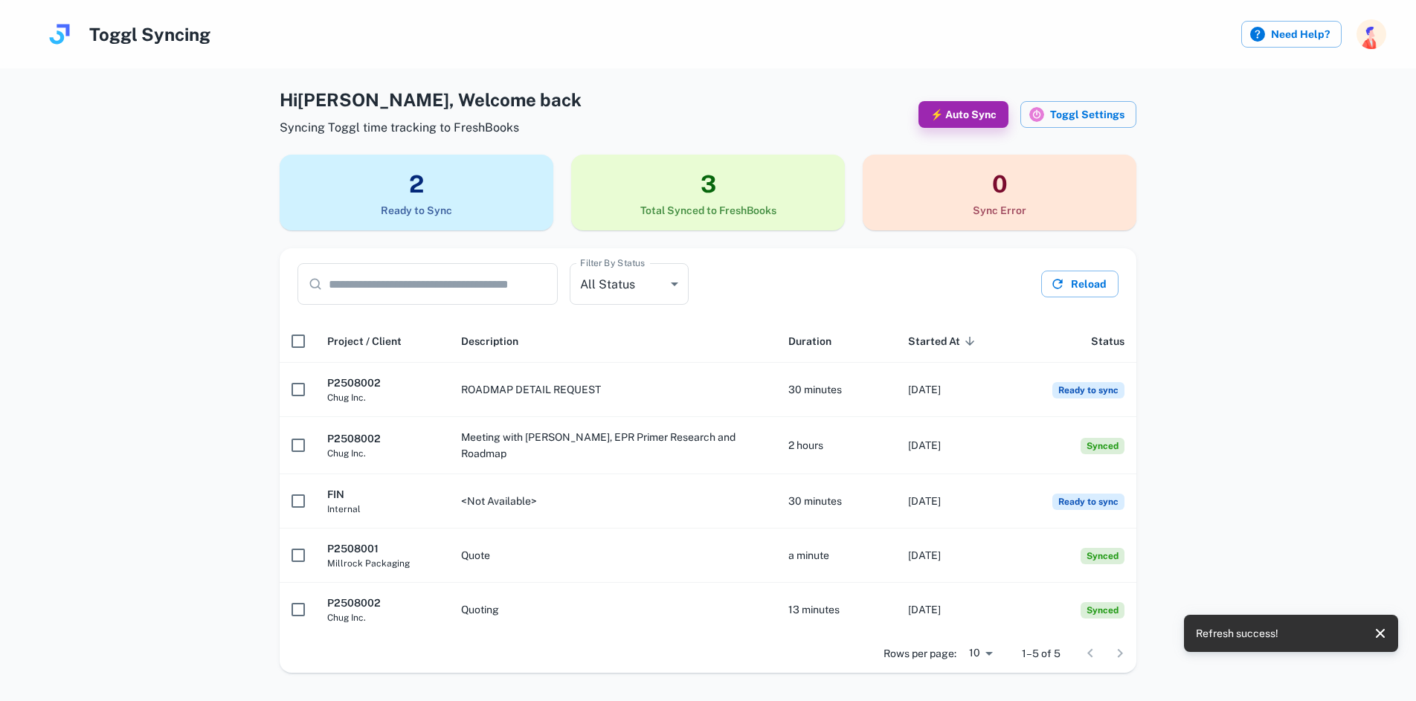
click at [414, 186] on h3 "2" at bounding box center [417, 185] width 274 height 36
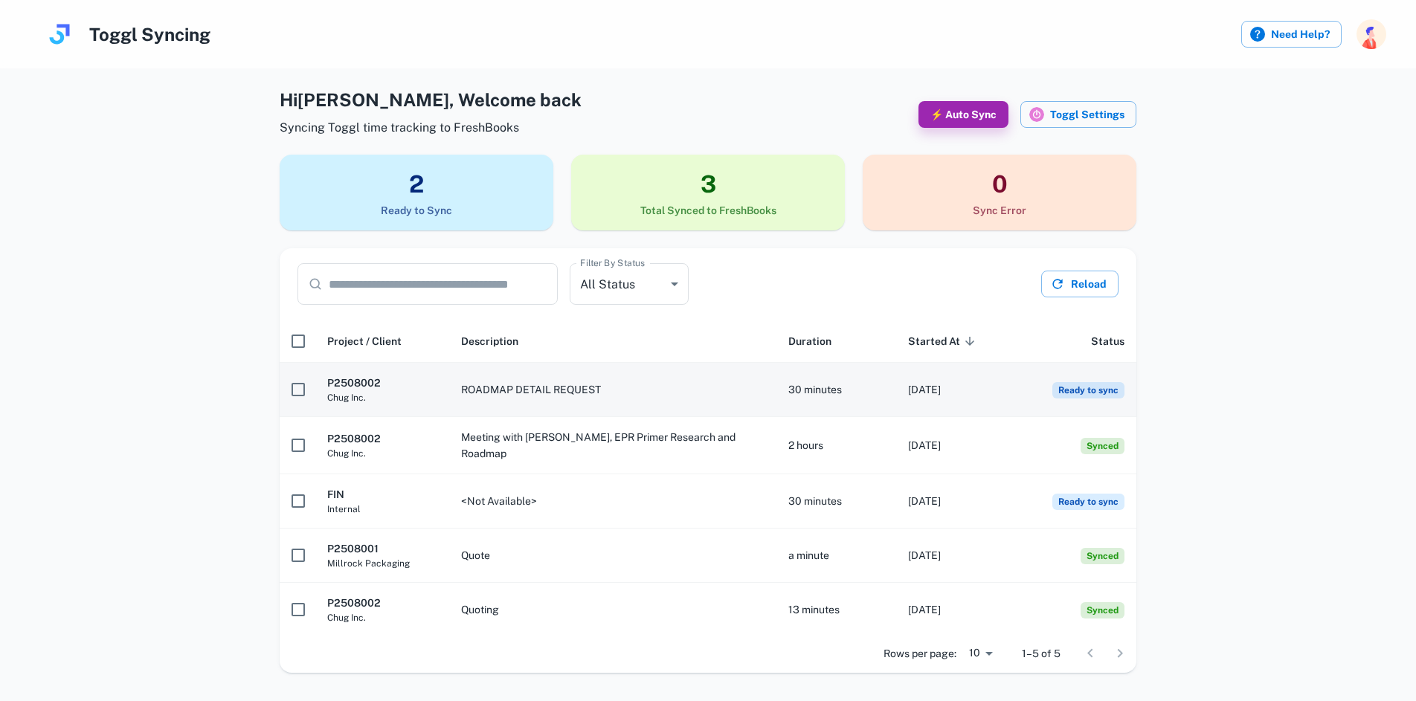
click at [1063, 385] on span "Ready to sync" at bounding box center [1088, 390] width 72 height 16
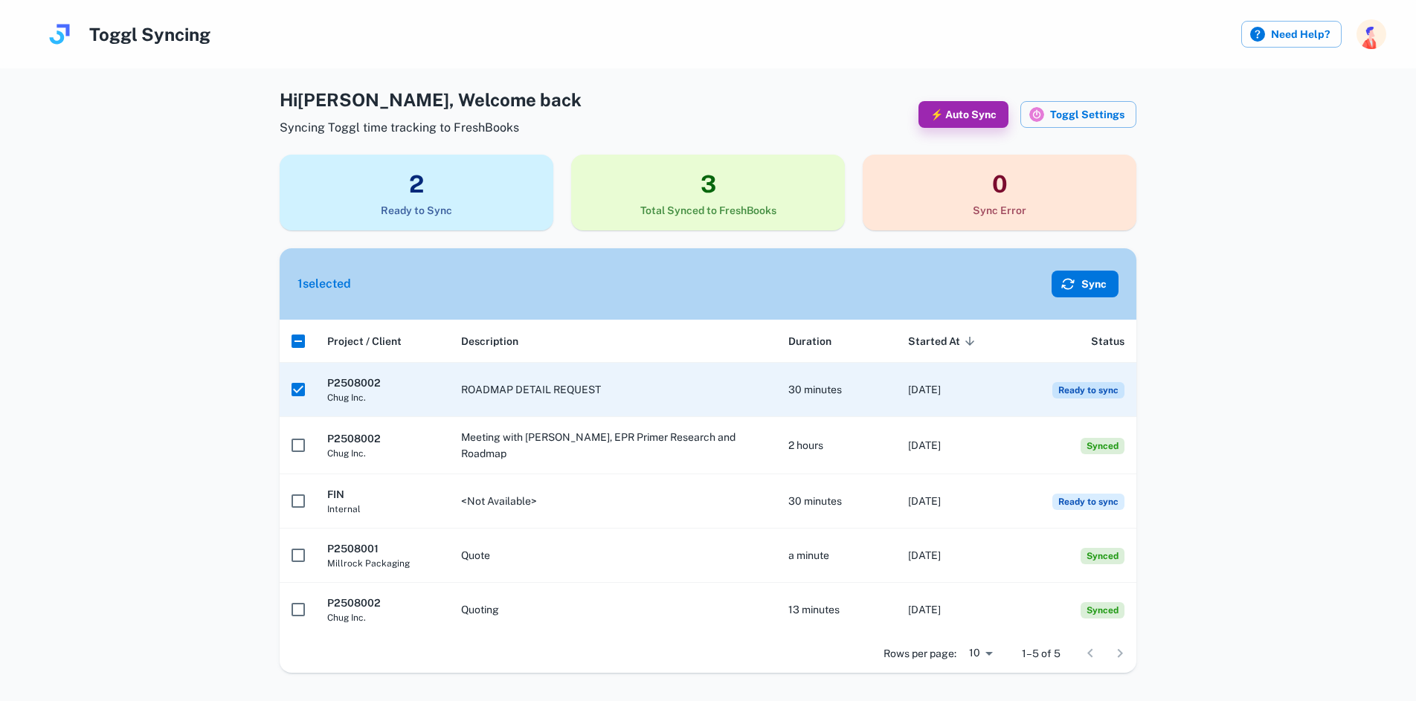
click at [1092, 288] on button "Sync" at bounding box center [1085, 284] width 67 height 27
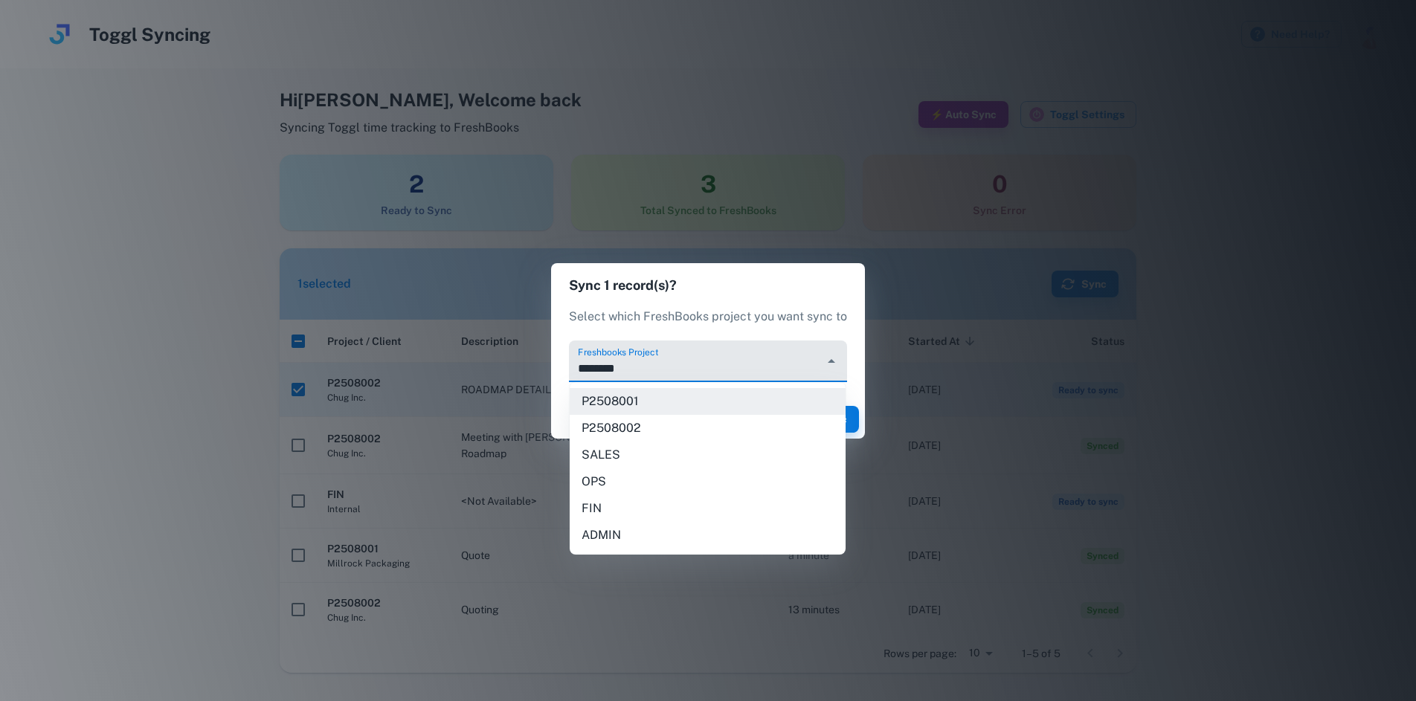
click at [817, 358] on input "********" at bounding box center [696, 369] width 243 height 28
click at [710, 415] on li "P2508002" at bounding box center [708, 428] width 276 height 27
type input "********"
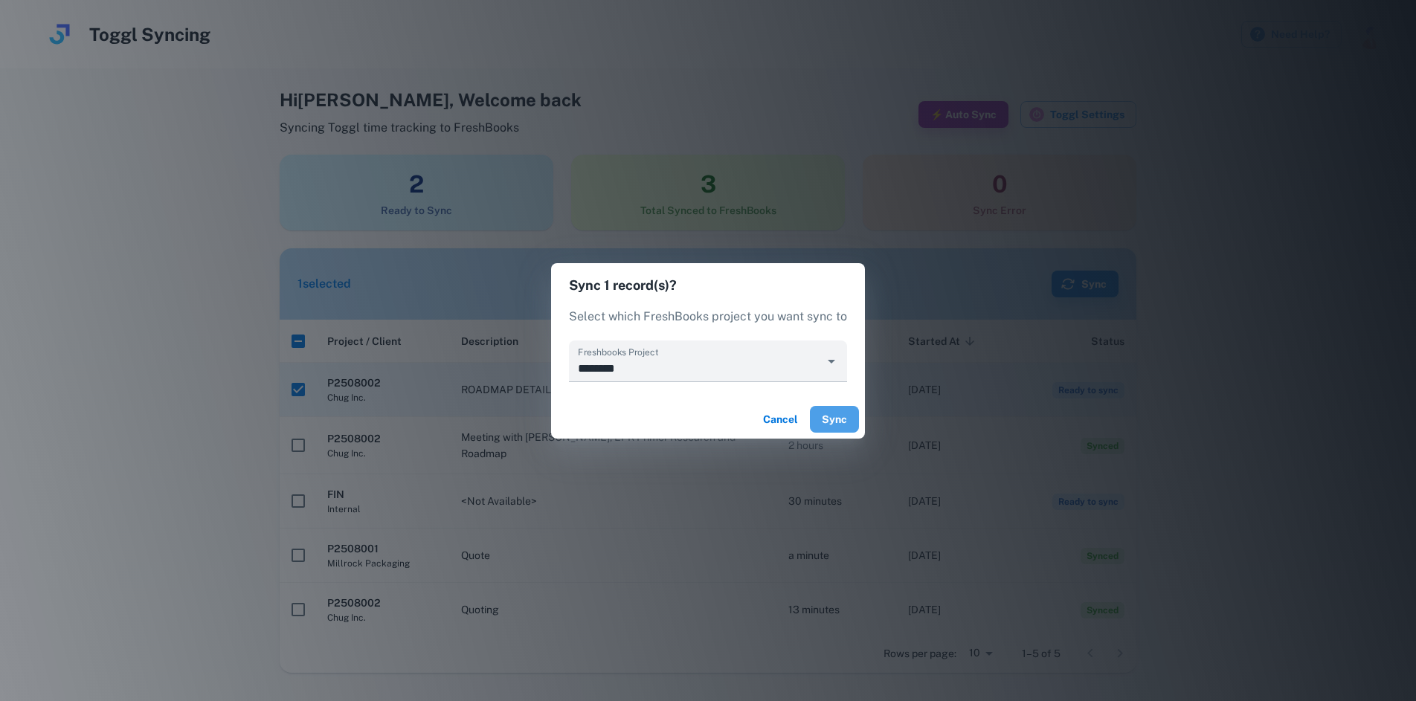
click at [834, 419] on button "Sync" at bounding box center [834, 419] width 49 height 27
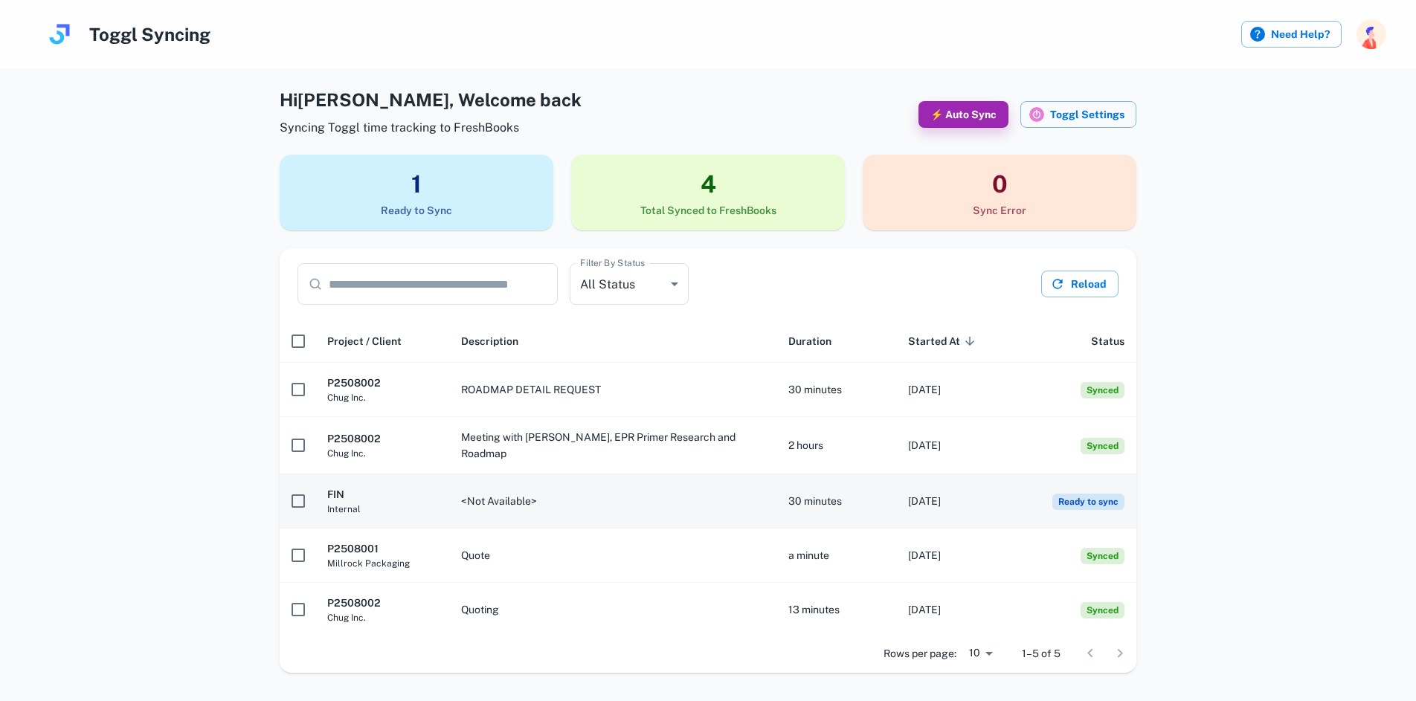
click at [1089, 499] on span "Ready to sync" at bounding box center [1088, 502] width 72 height 16
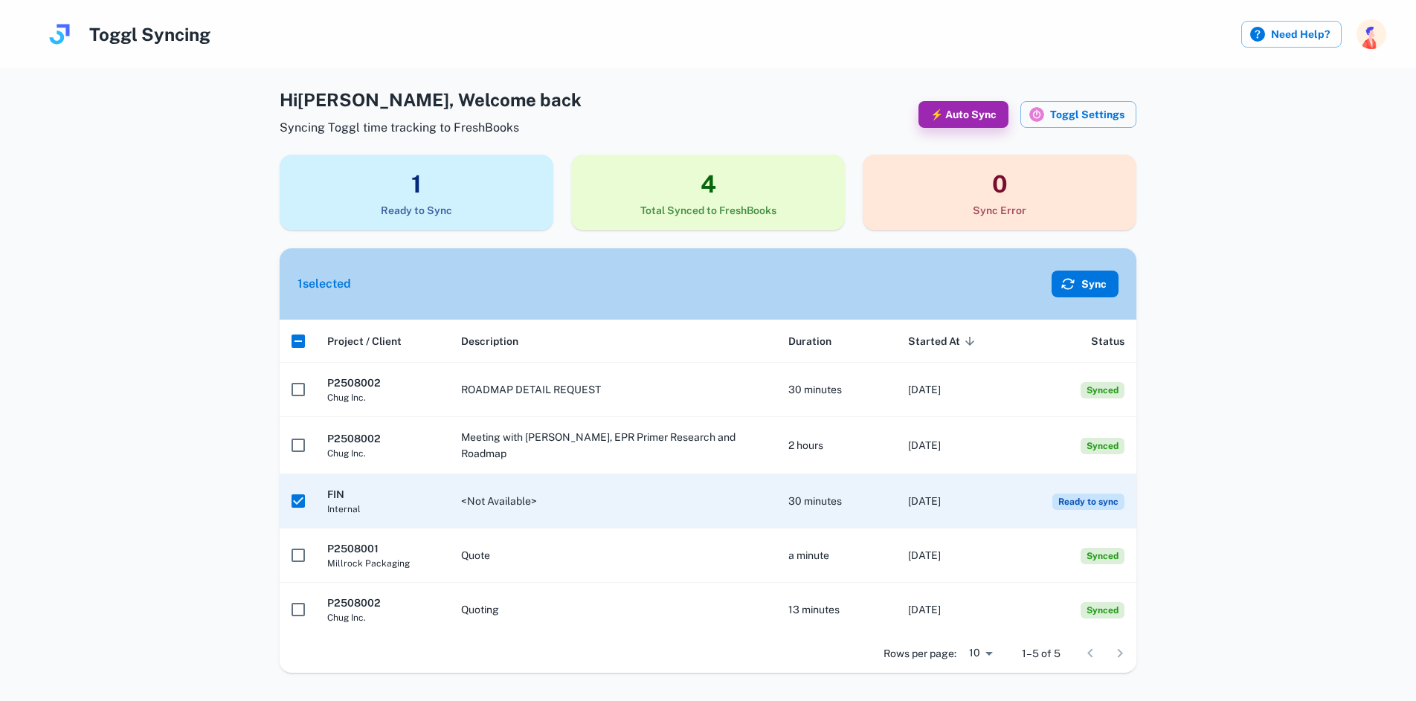
click at [1094, 277] on button "Sync" at bounding box center [1085, 284] width 67 height 27
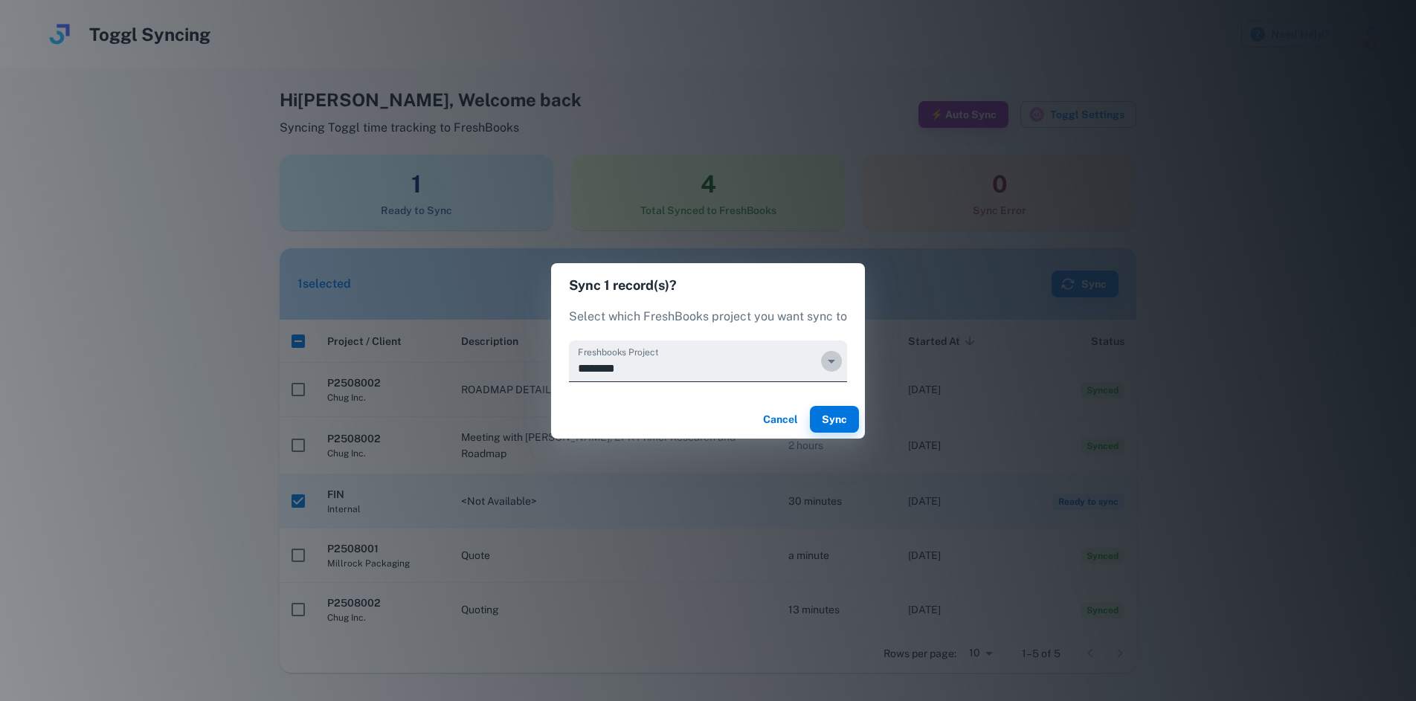
click at [826, 364] on icon "Open" at bounding box center [832, 362] width 18 height 18
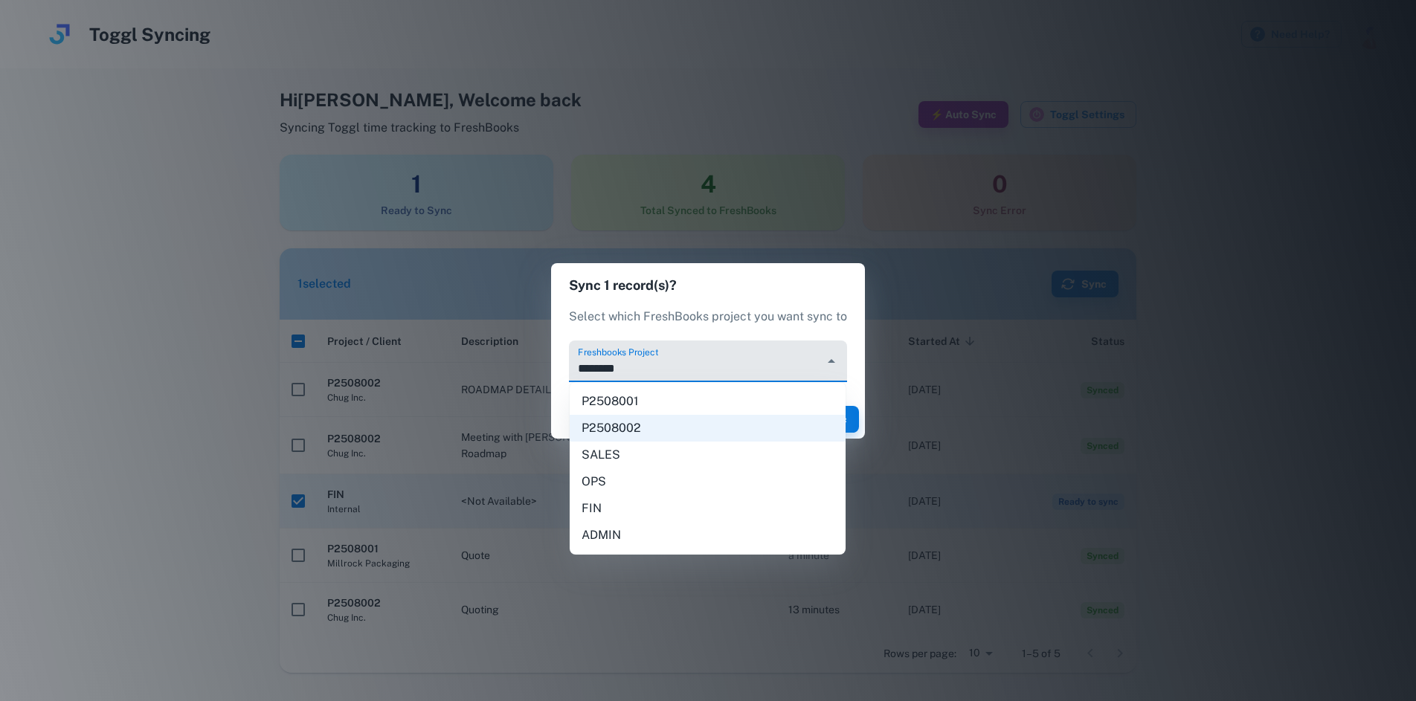
click at [627, 505] on li "FIN" at bounding box center [708, 508] width 276 height 27
type input "***"
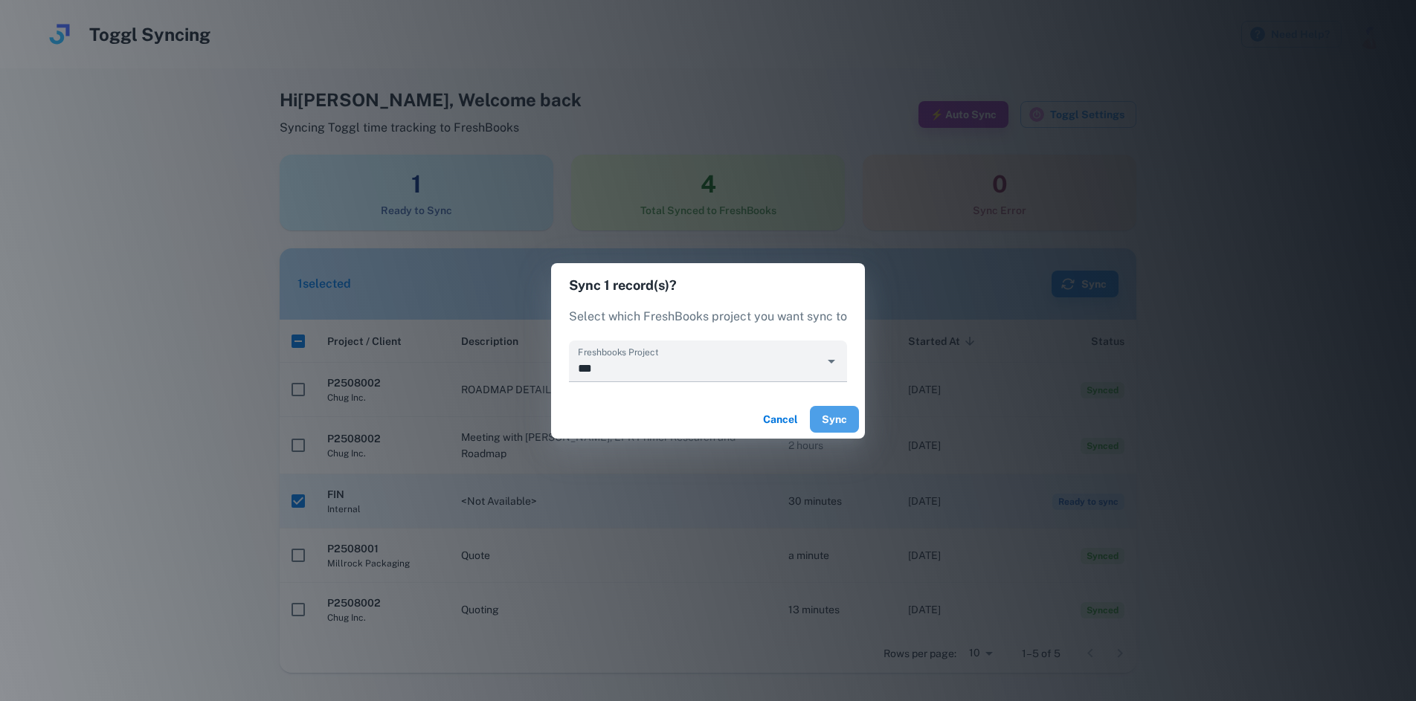
drag, startPoint x: 840, startPoint y: 418, endPoint x: 849, endPoint y: 417, distance: 9.0
click at [840, 418] on button "Sync" at bounding box center [834, 419] width 49 height 27
